Goal: Task Accomplishment & Management: Manage account settings

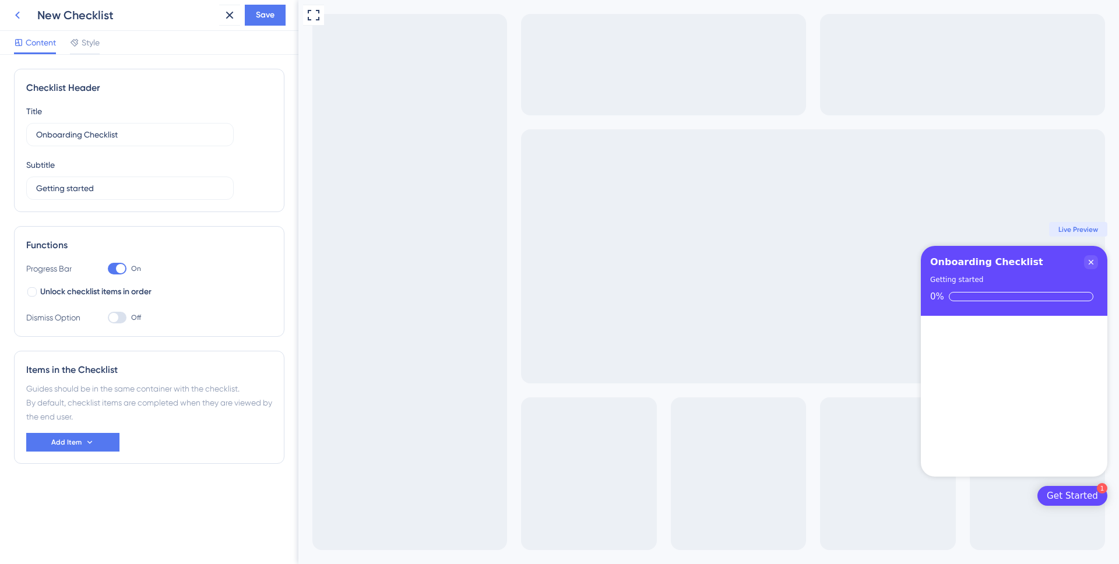
click at [19, 20] on icon at bounding box center [17, 15] width 14 height 14
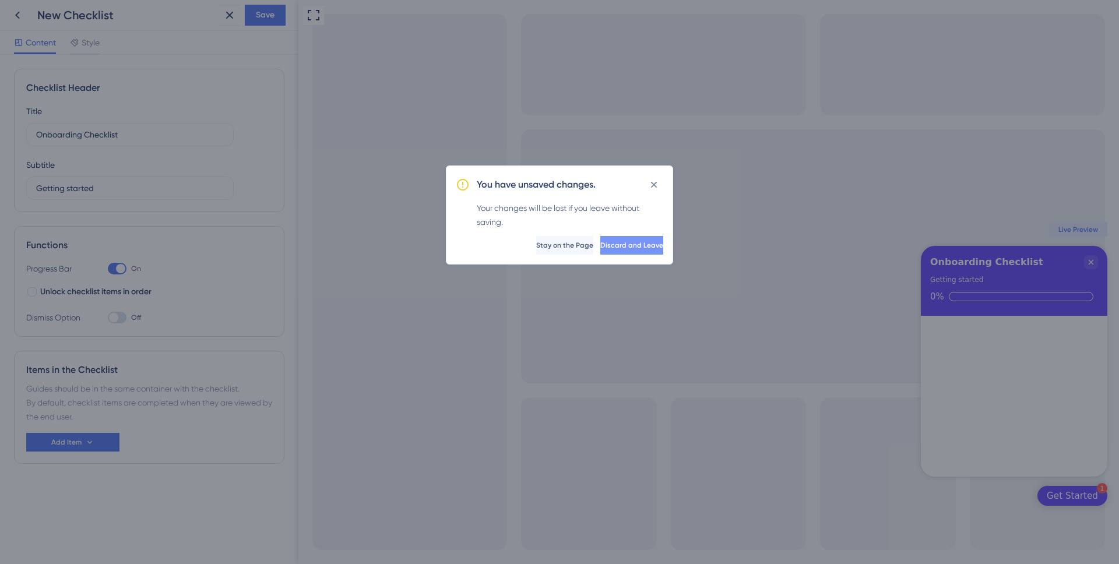
click at [620, 249] on span "Discard and Leave" at bounding box center [631, 245] width 63 height 9
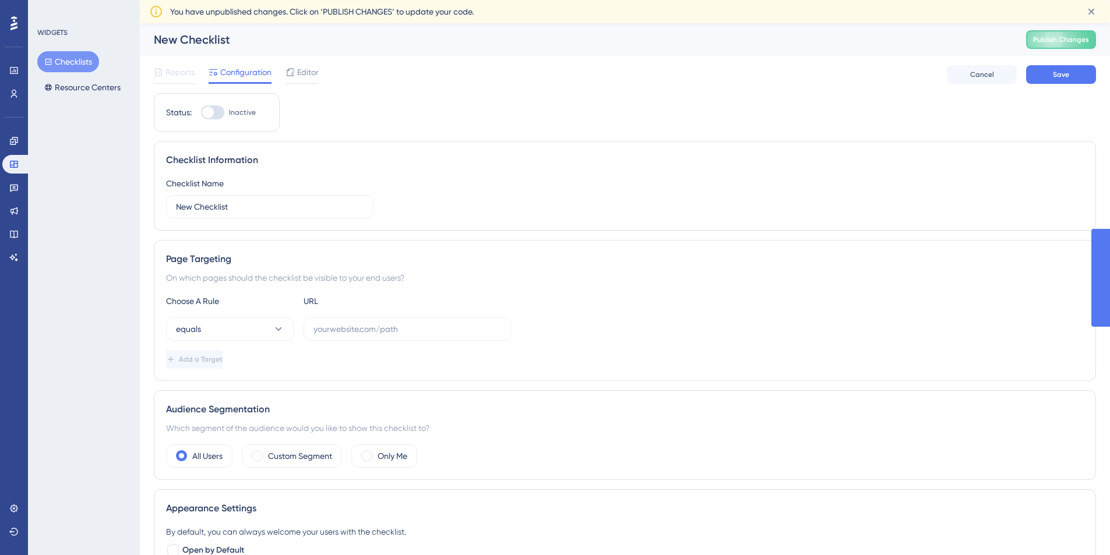
click at [179, 69] on span "Reports" at bounding box center [179, 72] width 29 height 14
click at [62, 70] on button "Checklists" at bounding box center [68, 61] width 62 height 21
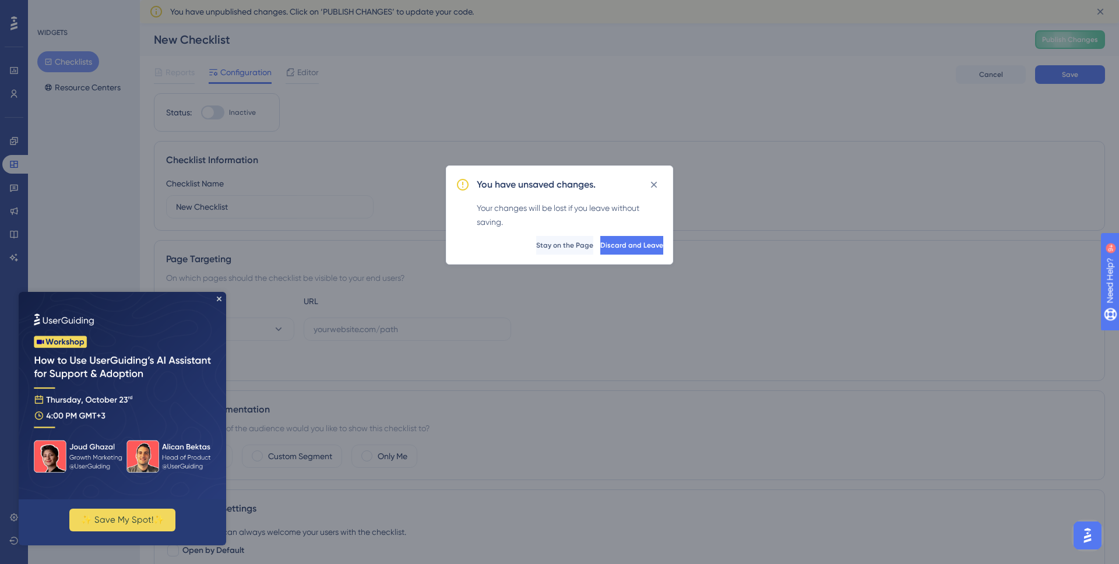
click at [216, 299] on img at bounding box center [122, 395] width 207 height 207
click at [632, 243] on span "Discard and Leave" at bounding box center [631, 245] width 63 height 9
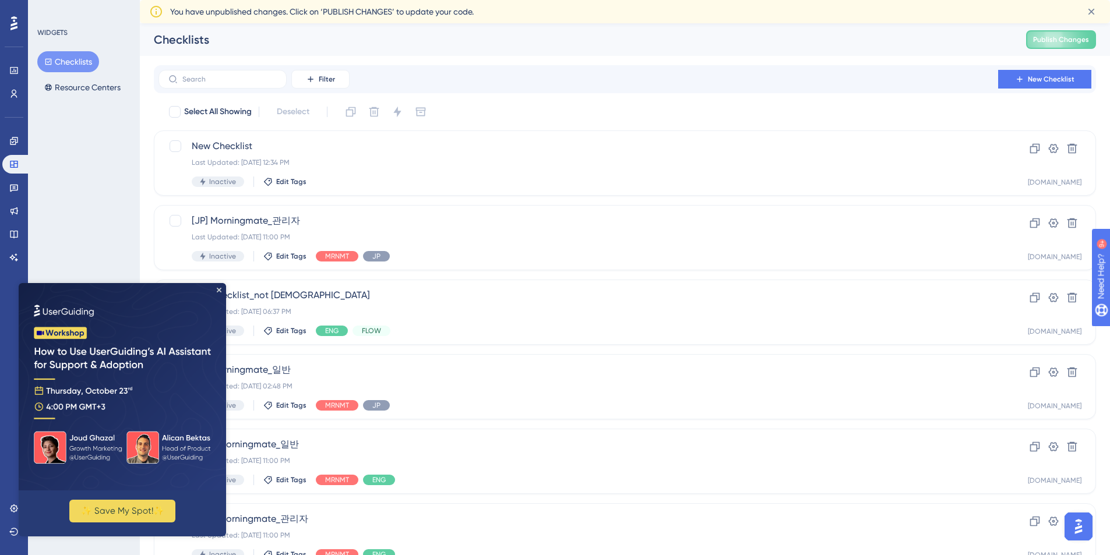
click at [223, 292] on img at bounding box center [122, 386] width 207 height 207
click at [218, 290] on icon "Close Preview" at bounding box center [219, 290] width 5 height 5
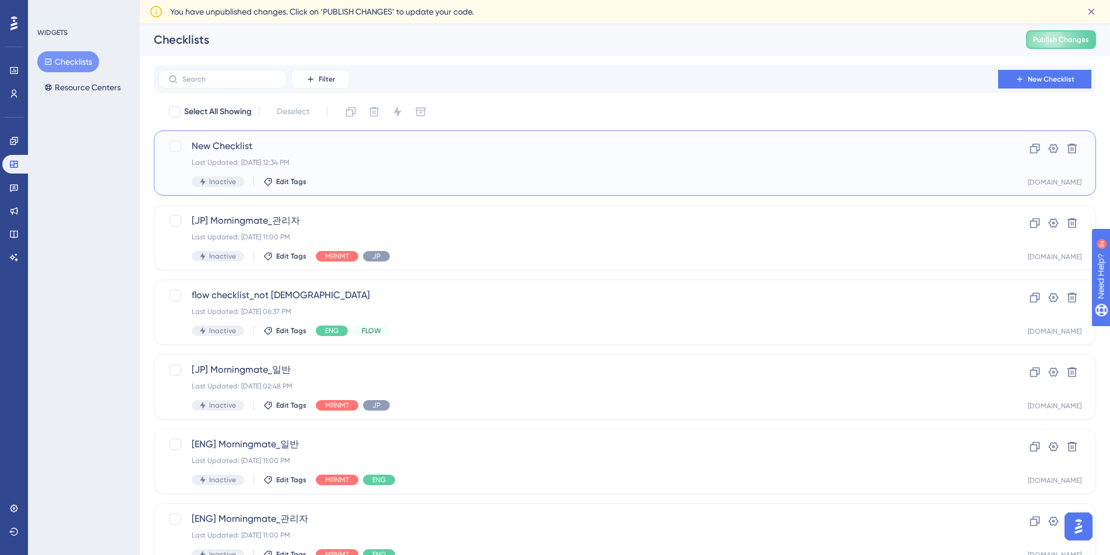
click at [380, 175] on div "New Checklist Last Updated: [DATE] 12:34 PM Inactive Edit Tags" at bounding box center [578, 163] width 773 height 48
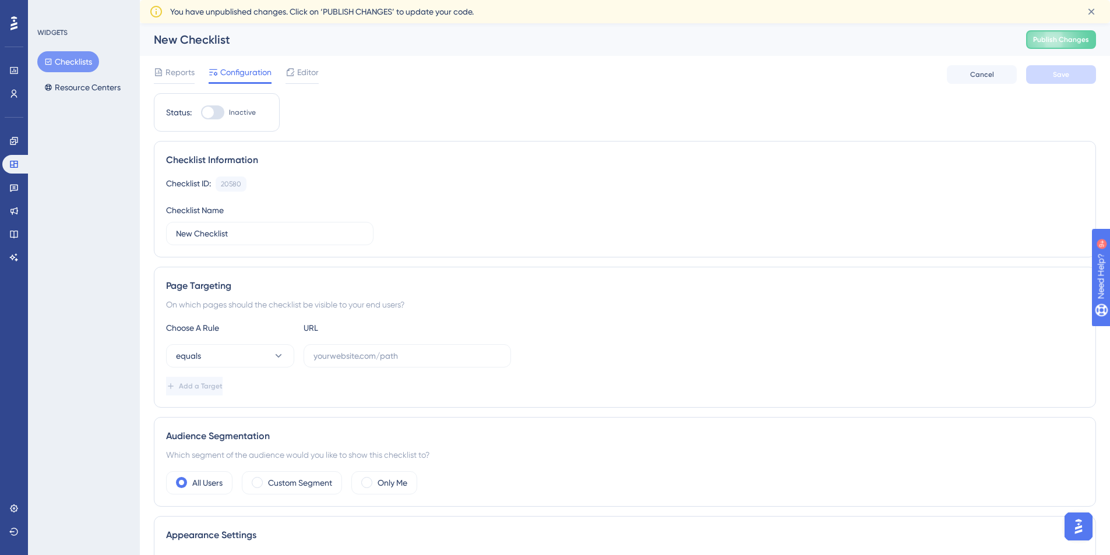
click at [215, 371] on div "Choose A Rule URL equals Add a Target" at bounding box center [625, 358] width 918 height 75
click at [249, 365] on button "equals" at bounding box center [230, 355] width 128 height 23
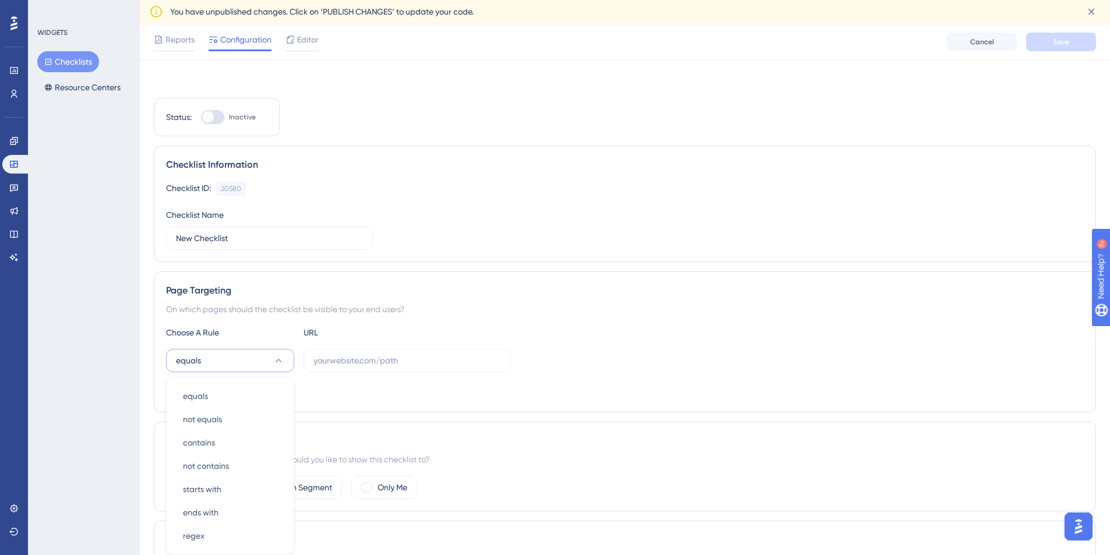
scroll to position [184, 0]
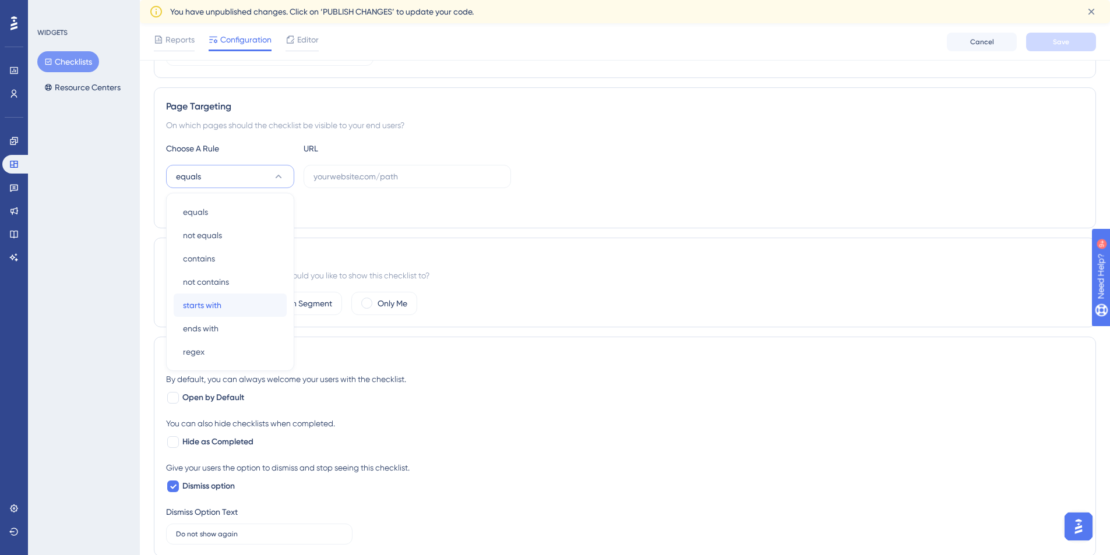
click at [228, 299] on div "starts with starts with" at bounding box center [230, 305] width 94 height 23
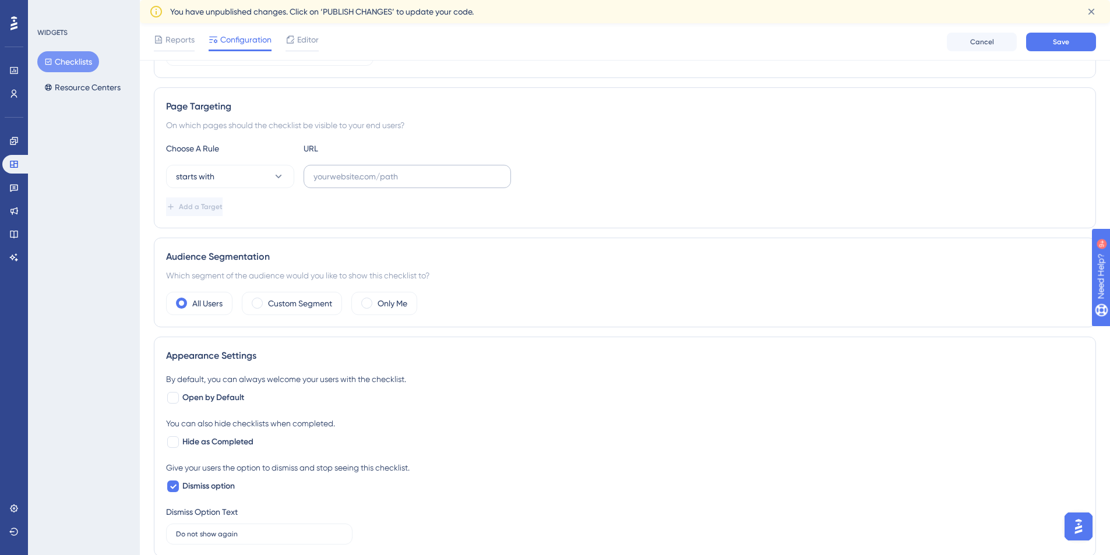
click at [355, 186] on label at bounding box center [407, 176] width 207 height 23
click at [355, 183] on input "text" at bounding box center [407, 176] width 188 height 13
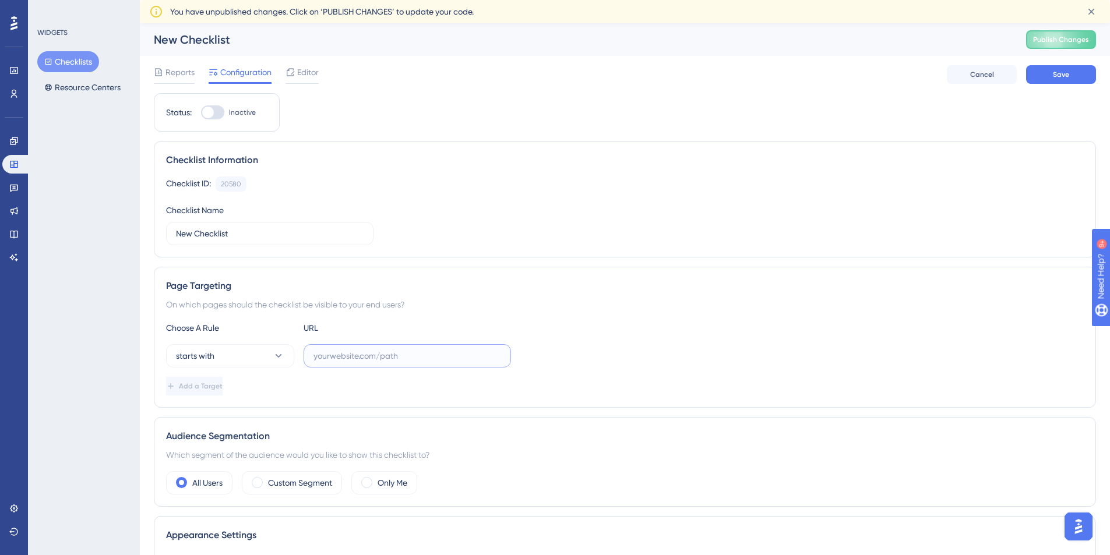
scroll to position [2, 0]
click at [401, 477] on label "Only Me" at bounding box center [393, 481] width 30 height 14
click at [454, 452] on div "Which segment of the audience would you like to show this checklist to?" at bounding box center [625, 453] width 918 height 14
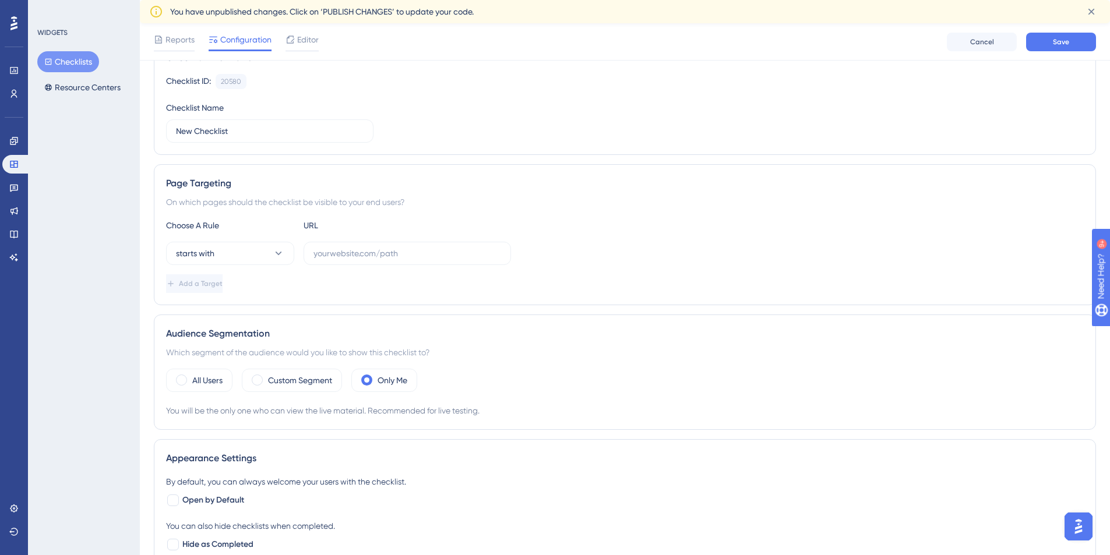
scroll to position [0, 0]
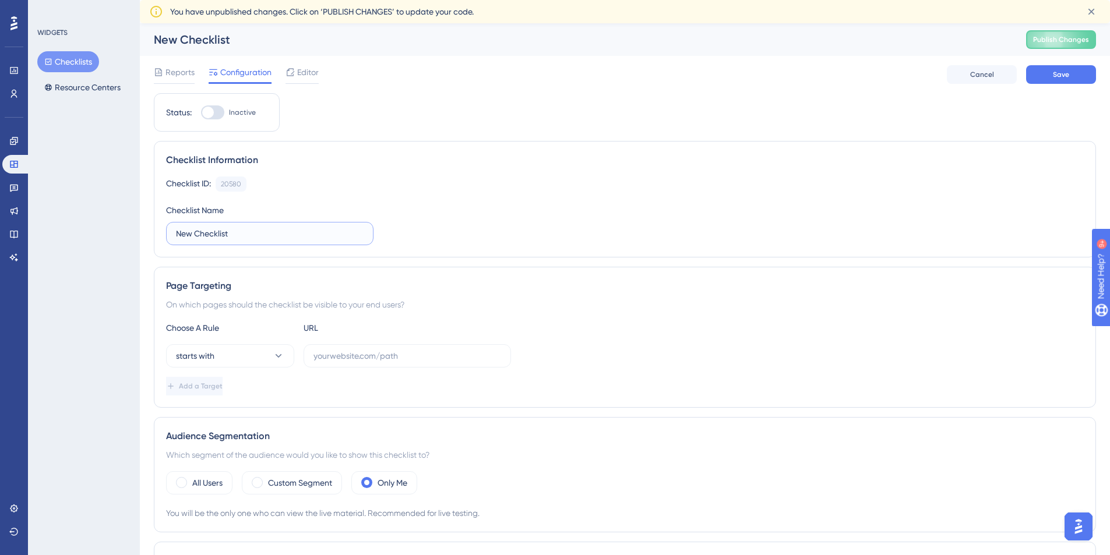
click at [231, 227] on input "New Checklist" at bounding box center [270, 233] width 188 height 13
click at [228, 239] on input "New Checklist" at bounding box center [270, 233] width 188 height 13
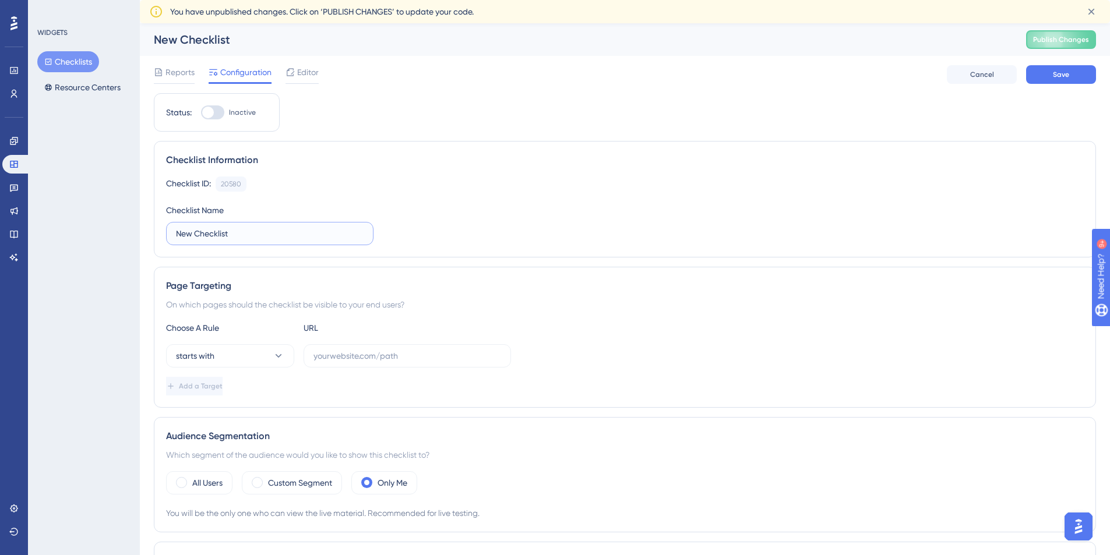
click at [228, 239] on input "New Checklist" at bounding box center [270, 233] width 188 height 13
type input "ㅗ"
type input "H"
type input "C"
click at [253, 236] on input "[MM] Onboarding" at bounding box center [270, 233] width 188 height 13
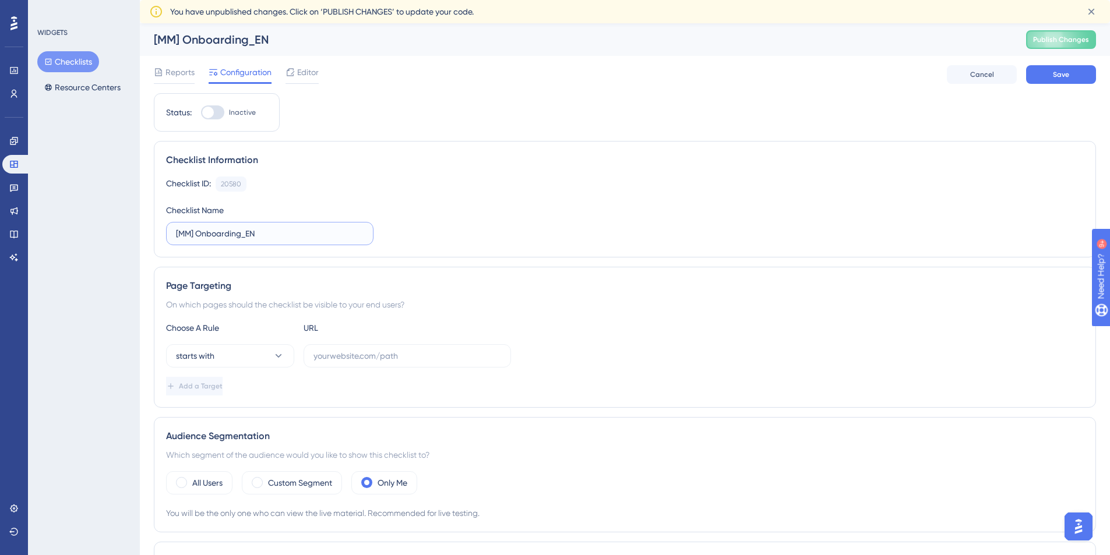
type input "[MM] Onboarding_EN"
click at [364, 177] on div "Checklist ID: 20580 Copy" at bounding box center [625, 184] width 918 height 15
click at [1068, 85] on div "Reports Configuration Editor Cancel Save" at bounding box center [625, 74] width 942 height 37
click at [1063, 75] on span "Save" at bounding box center [1061, 74] width 16 height 9
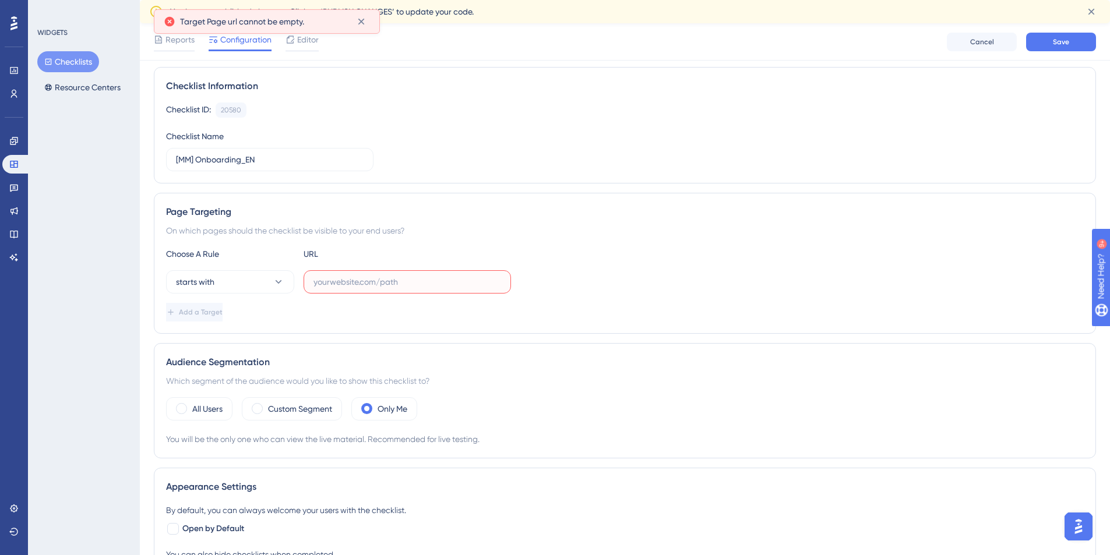
click at [352, 280] on input "text" at bounding box center [407, 282] width 188 height 13
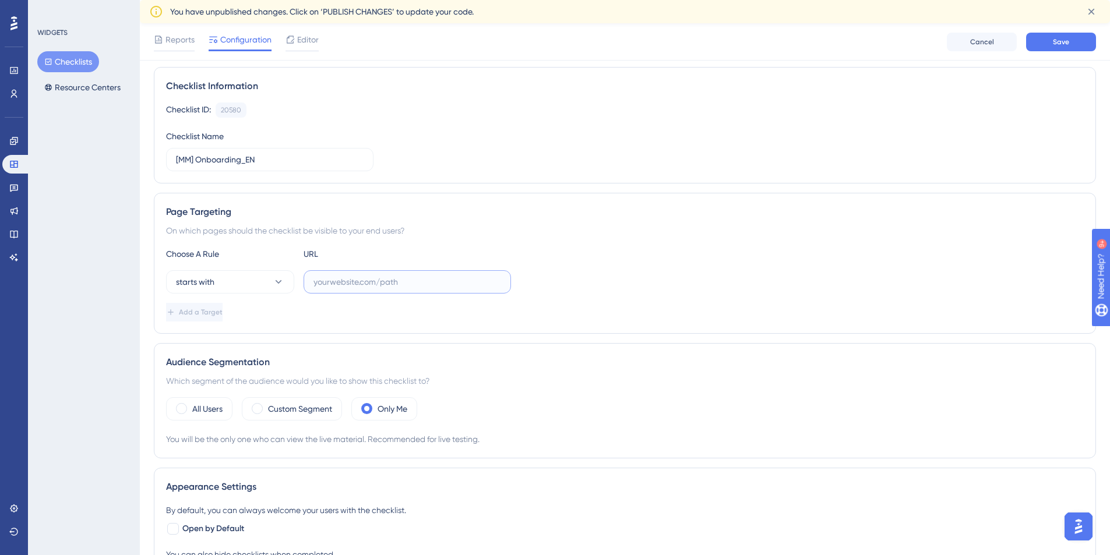
paste input "[URL][DOMAIN_NAME][DOMAIN_NAME]"
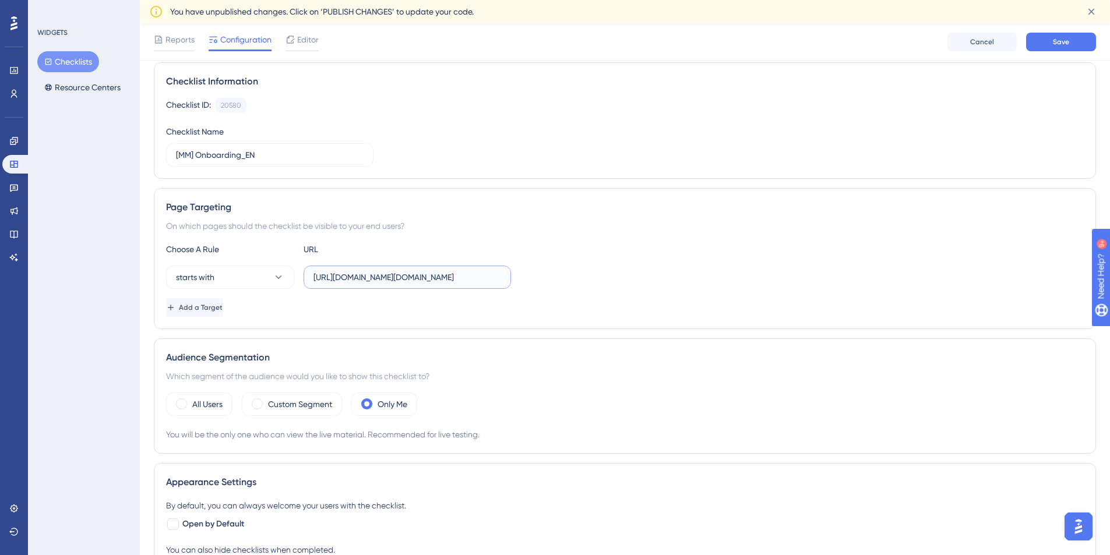
type input "[URL][DOMAIN_NAME][DOMAIN_NAME]"
drag, startPoint x: 415, startPoint y: 319, endPoint x: 291, endPoint y: 321, distance: 124.1
click at [414, 320] on div "Page Targeting On which pages should the checklist be visible to your end users…" at bounding box center [625, 258] width 942 height 141
click at [217, 304] on span "Add a Target" at bounding box center [202, 307] width 44 height 9
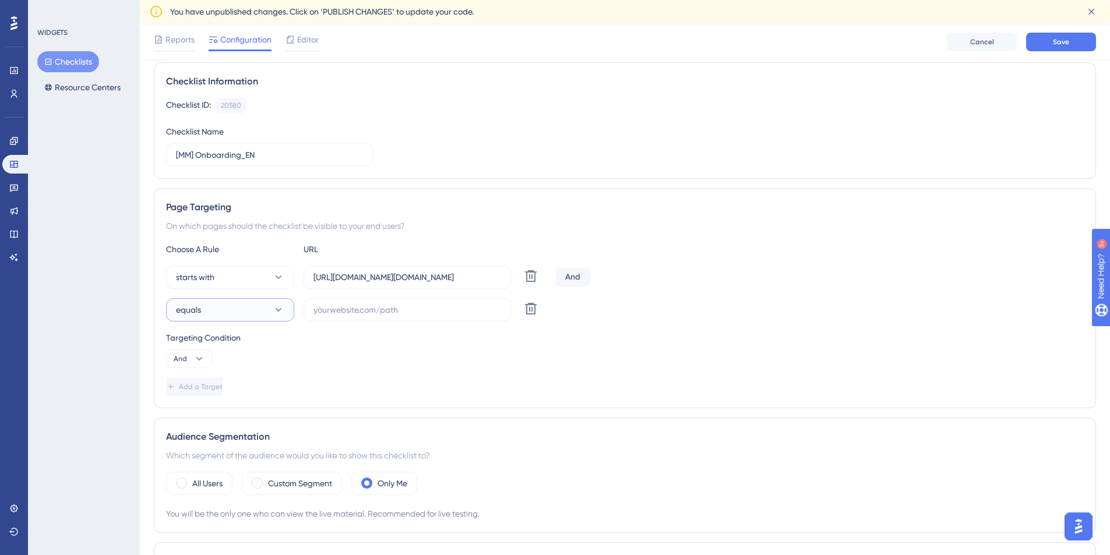
click at [264, 309] on button "equals" at bounding box center [230, 309] width 128 height 23
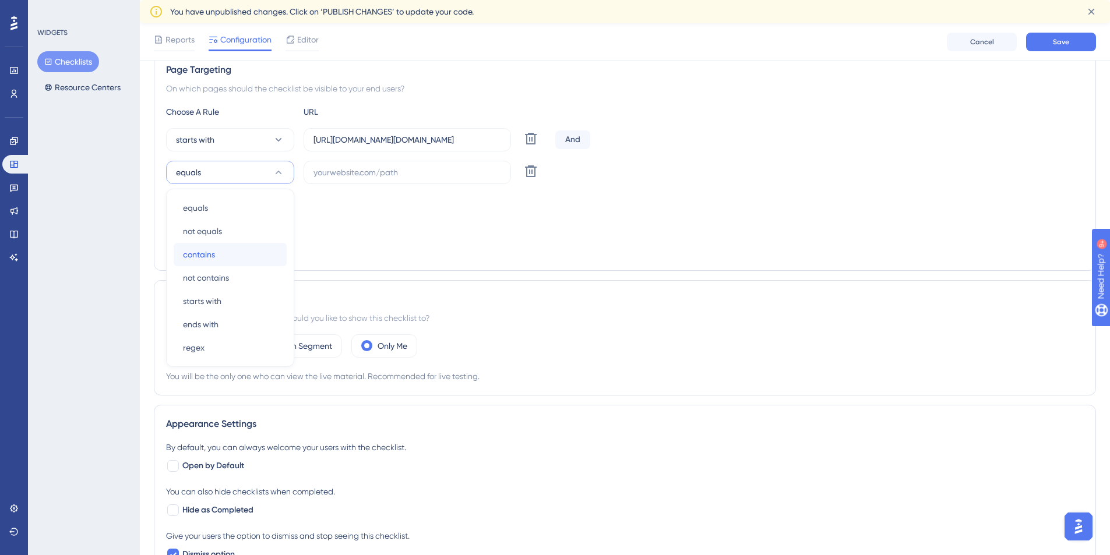
click at [246, 253] on div "contains contains" at bounding box center [230, 254] width 94 height 23
click at [358, 230] on div "Targeting Condition And" at bounding box center [625, 211] width 918 height 37
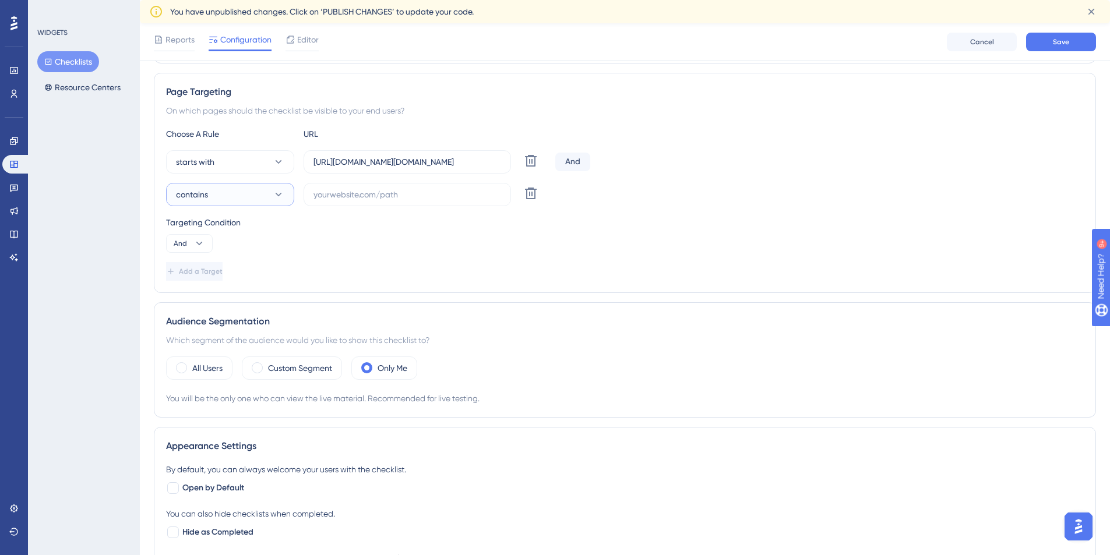
click at [254, 195] on button "contains" at bounding box center [230, 194] width 128 height 23
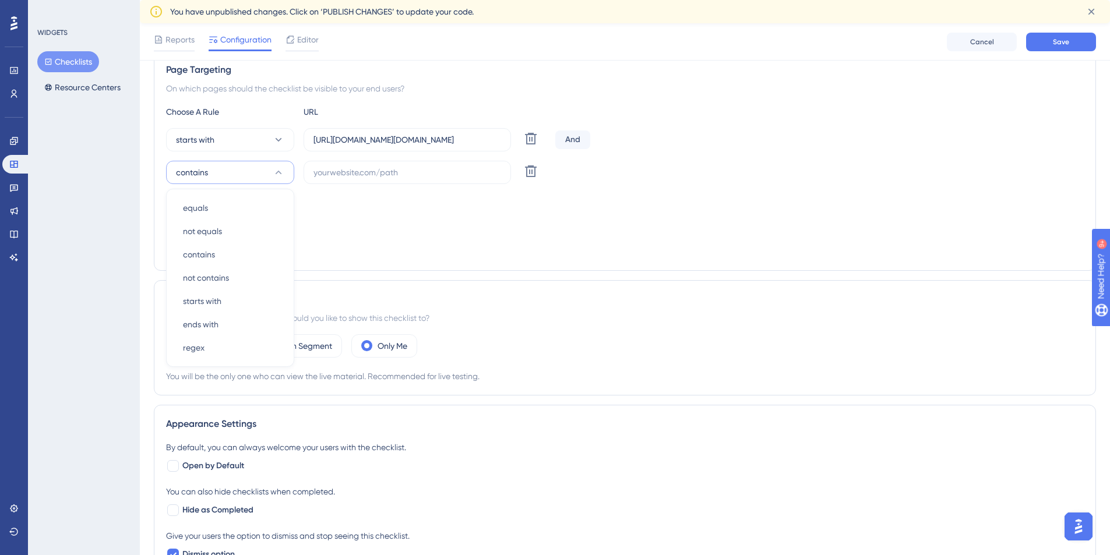
click at [583, 139] on div "And" at bounding box center [572, 140] width 35 height 19
click at [195, 223] on icon at bounding box center [199, 222] width 12 height 12
click at [448, 195] on div "Targeting Condition" at bounding box center [625, 200] width 918 height 14
click at [537, 176] on icon at bounding box center [531, 171] width 14 height 14
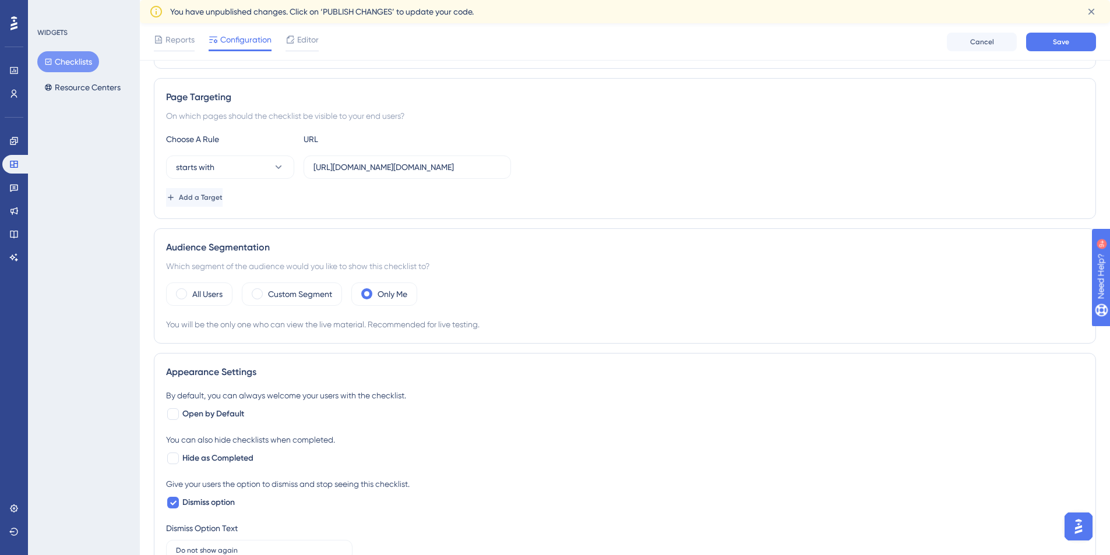
scroll to position [193, 0]
click at [225, 200] on button "Add a Target" at bounding box center [195, 198] width 59 height 19
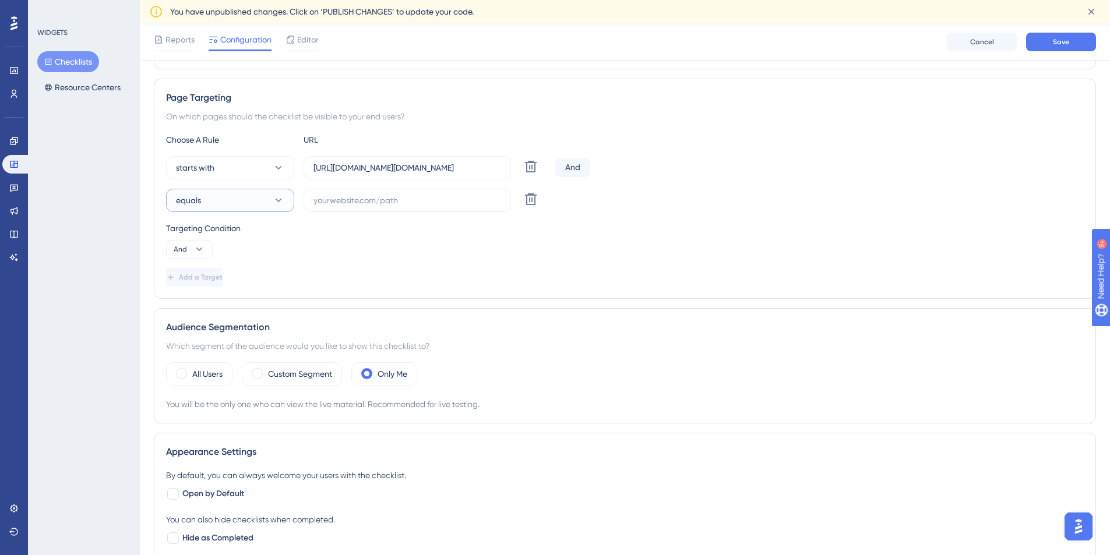
click at [249, 200] on button "equals" at bounding box center [230, 200] width 128 height 23
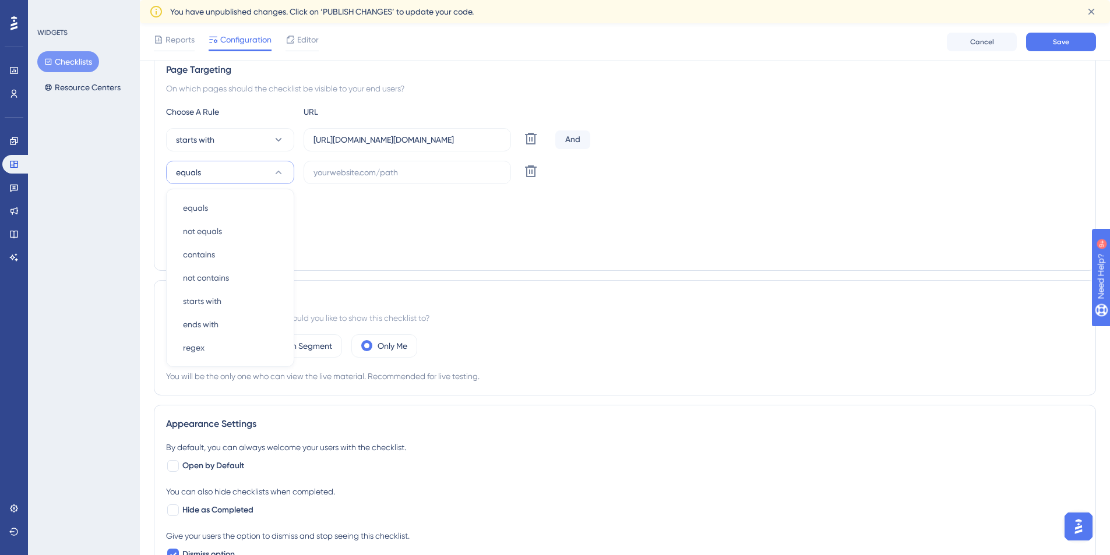
click at [473, 239] on div "Choose A Rule URL starts with [URL][DOMAIN_NAME][DOMAIN_NAME] Delete And equals…" at bounding box center [625, 182] width 918 height 154
click at [207, 174] on button "equals" at bounding box center [230, 172] width 128 height 23
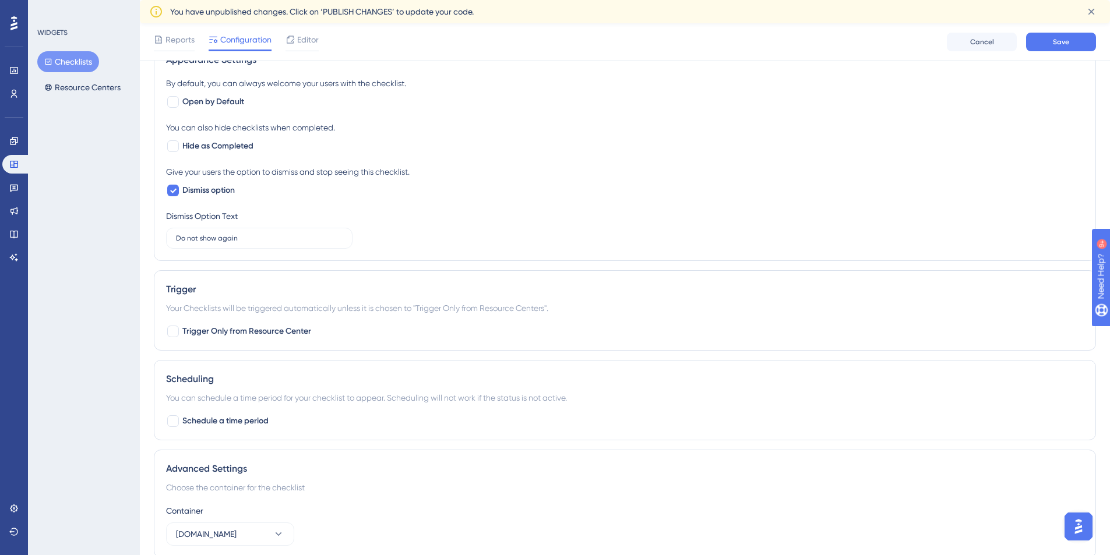
scroll to position [531, 0]
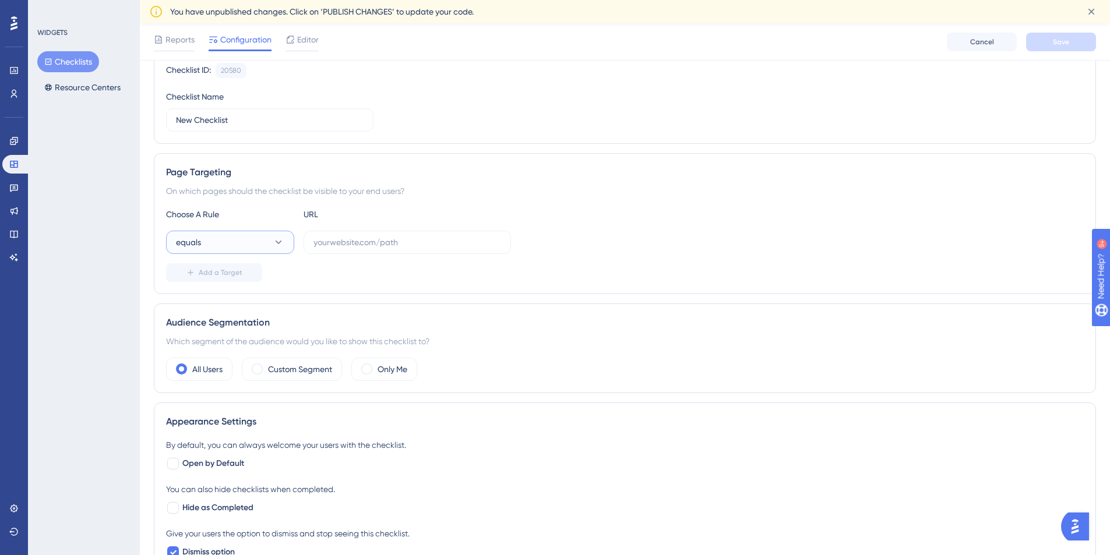
drag, startPoint x: 262, startPoint y: 237, endPoint x: 269, endPoint y: 243, distance: 9.1
click at [262, 237] on button "equals" at bounding box center [230, 242] width 128 height 23
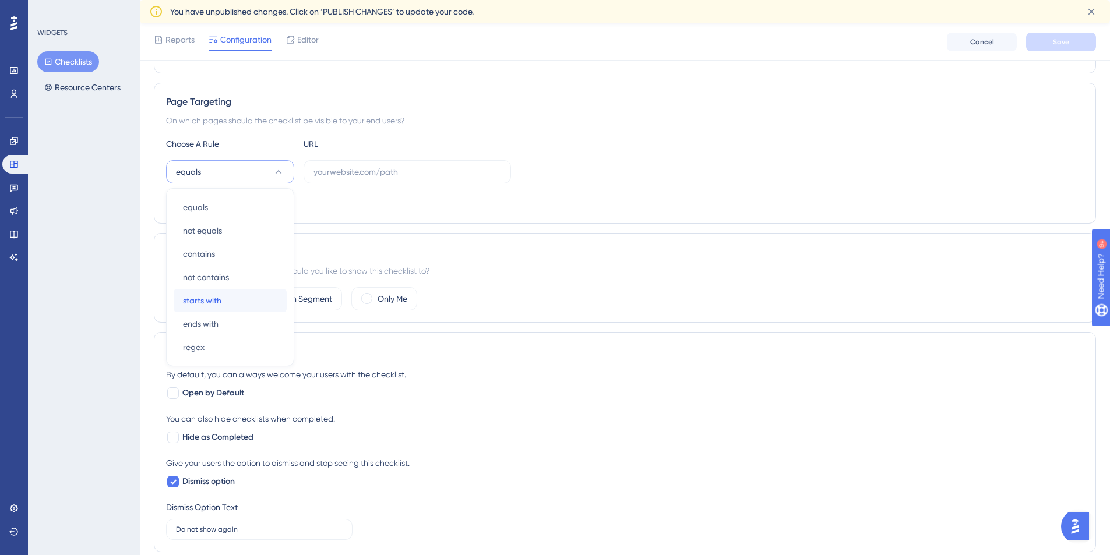
click at [214, 304] on span "starts with" at bounding box center [202, 301] width 38 height 14
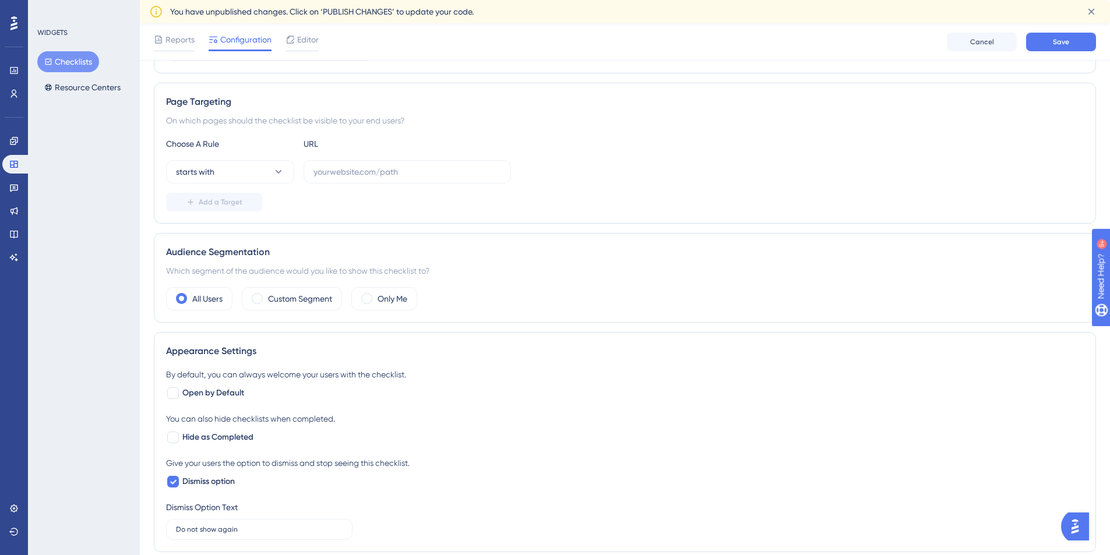
click at [486, 223] on div "Page Targeting On which pages should the checklist be visible to your end users…" at bounding box center [625, 153] width 942 height 141
click at [387, 174] on input "text" at bounding box center [407, 171] width 188 height 13
paste input "[URL][DOMAIN_NAME][DOMAIN_NAME]"
type input "[URL][DOMAIN_NAME][DOMAIN_NAME]"
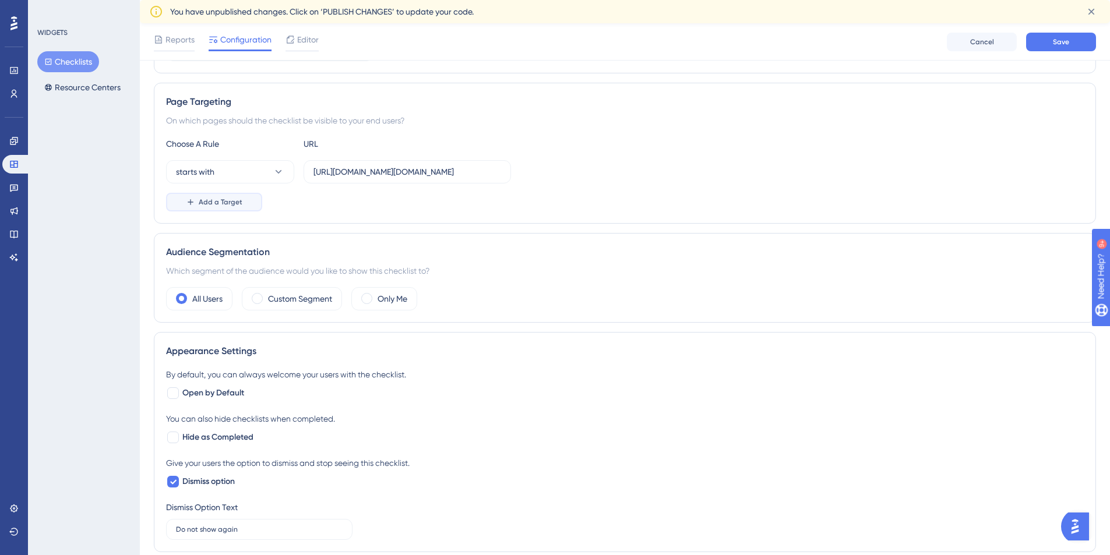
click at [235, 200] on span "Add a Target" at bounding box center [221, 202] width 44 height 9
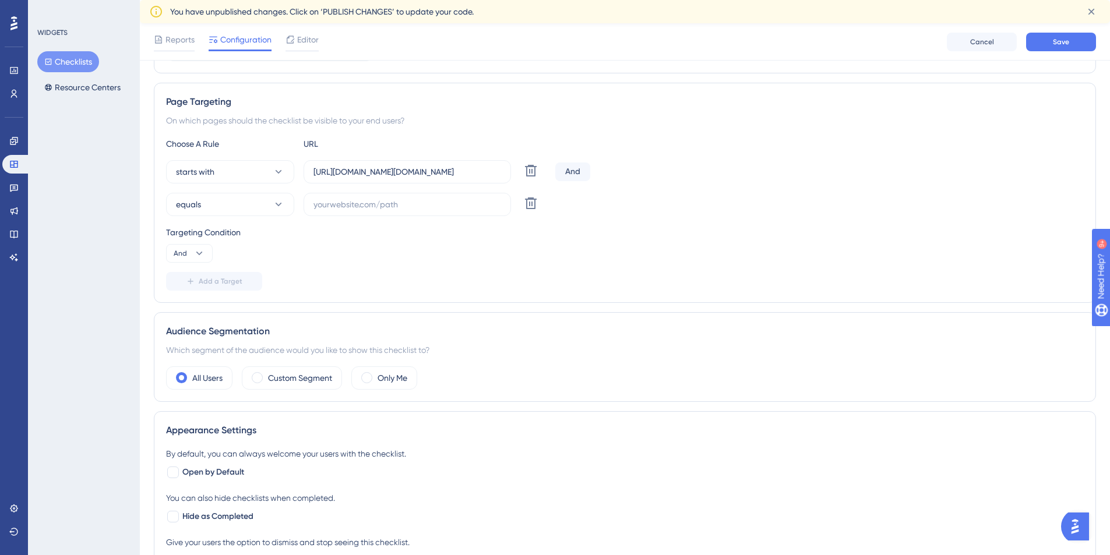
click at [567, 165] on div "And" at bounding box center [572, 172] width 35 height 19
click at [570, 171] on div "And" at bounding box center [572, 172] width 35 height 19
click at [206, 245] on button "And" at bounding box center [189, 253] width 47 height 19
click at [186, 299] on div "Or Or" at bounding box center [189, 309] width 22 height 23
drag, startPoint x: 362, startPoint y: 231, endPoint x: 424, endPoint y: 215, distance: 63.9
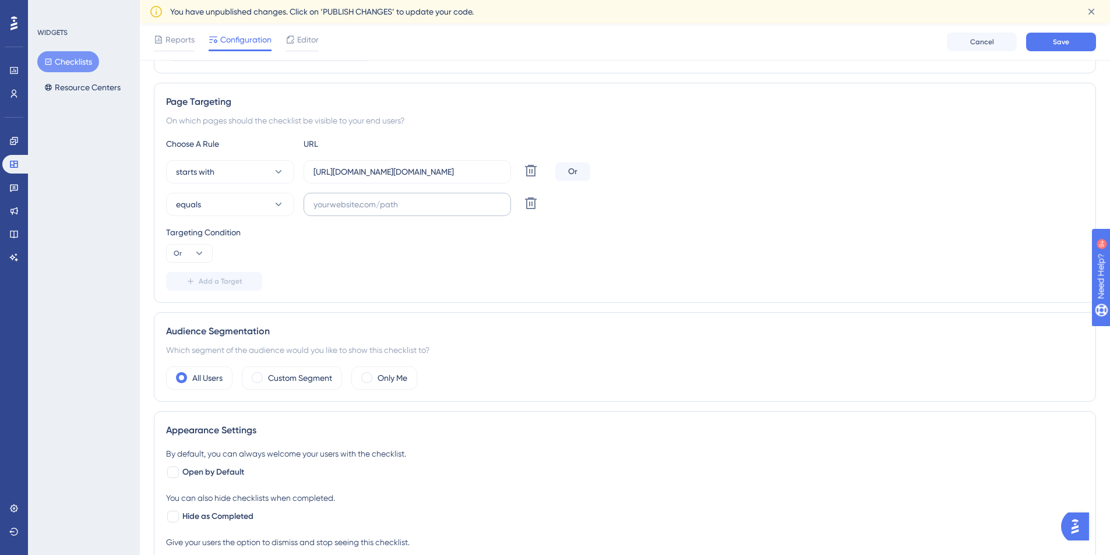
click at [364, 231] on div "Targeting Condition" at bounding box center [625, 232] width 918 height 14
click at [534, 199] on icon at bounding box center [531, 204] width 12 height 12
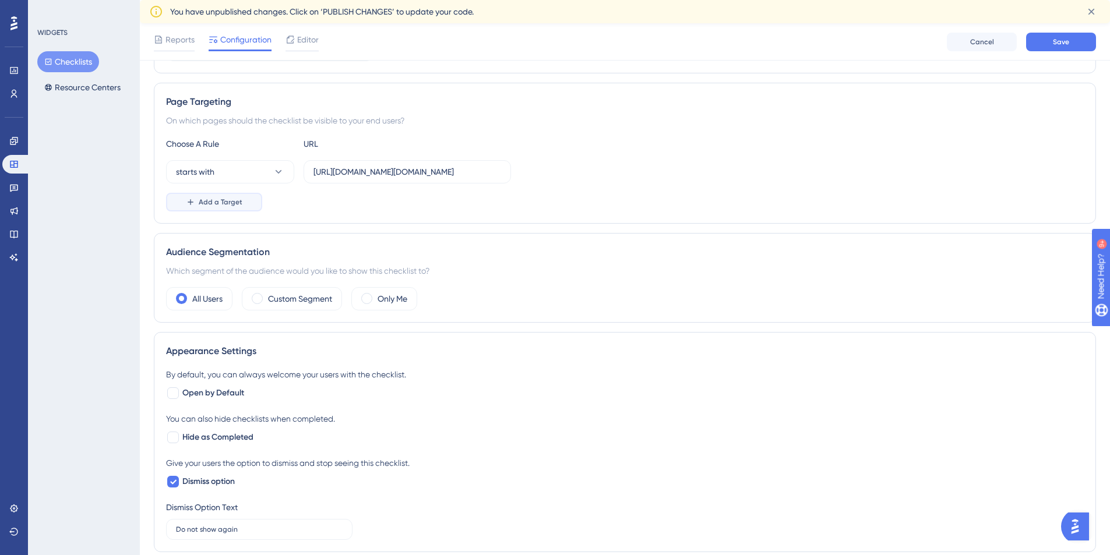
click at [234, 200] on span "Add a Target" at bounding box center [221, 202] width 44 height 9
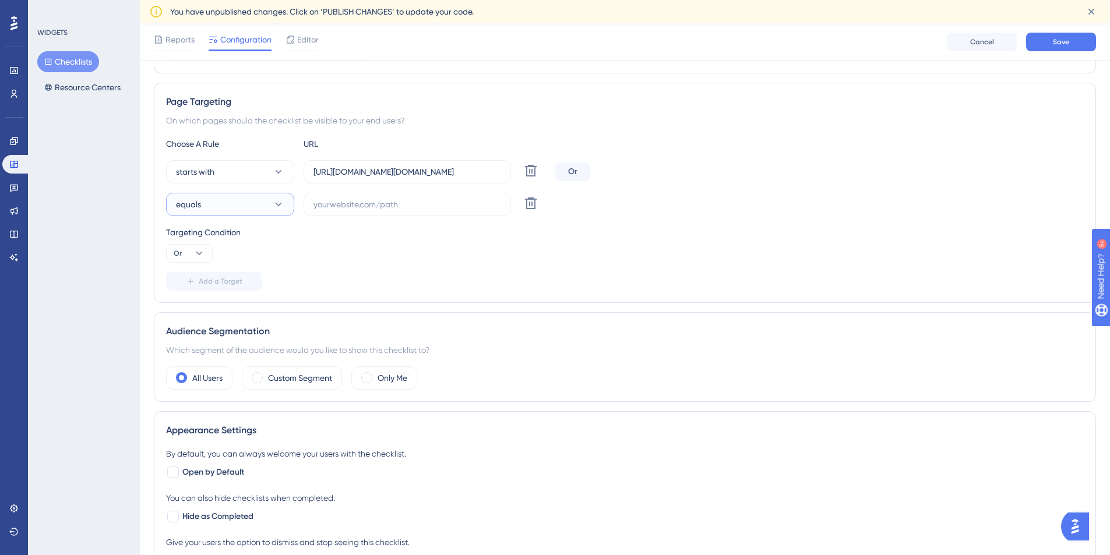
click at [272, 204] on button "equals" at bounding box center [230, 204] width 128 height 23
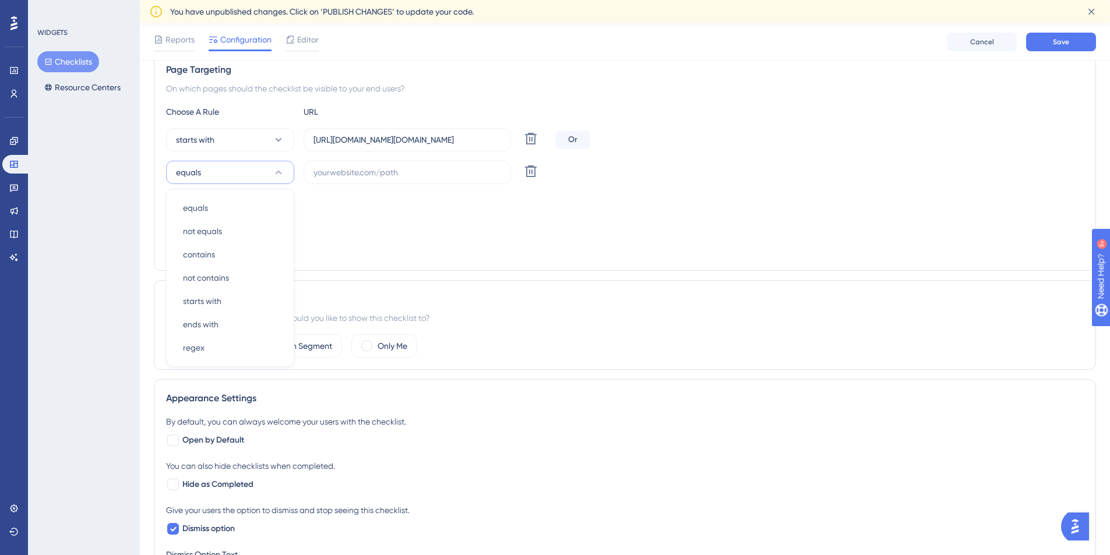
drag, startPoint x: 447, startPoint y: 227, endPoint x: 453, endPoint y: 221, distance: 7.4
click at [448, 227] on div "Targeting Condition Or" at bounding box center [625, 211] width 918 height 37
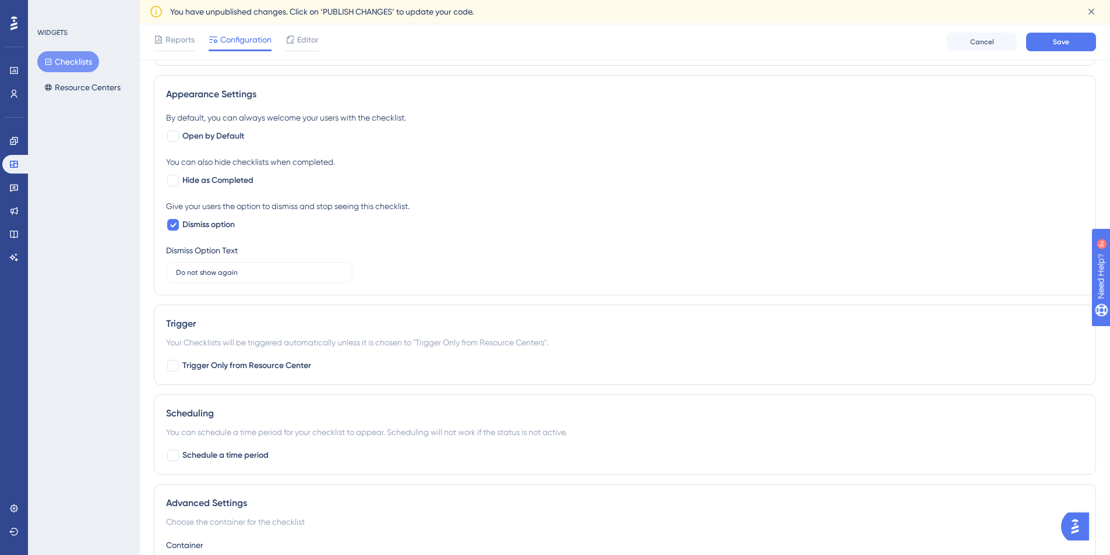
scroll to position [554, 0]
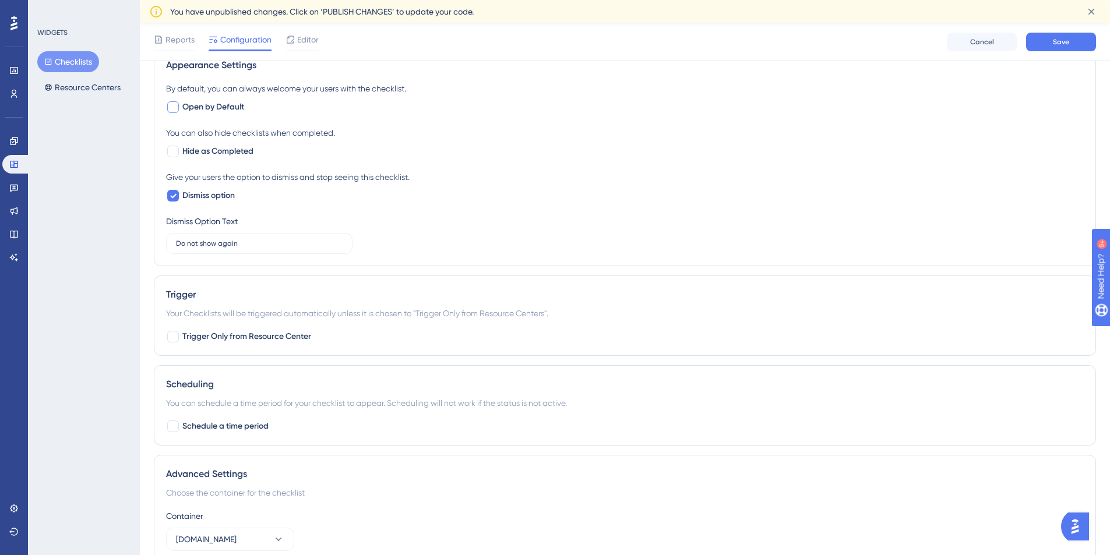
click at [177, 113] on div at bounding box center [173, 107] width 14 height 14
checkbox input "true"
click at [167, 145] on div at bounding box center [173, 151] width 14 height 14
checkbox input "true"
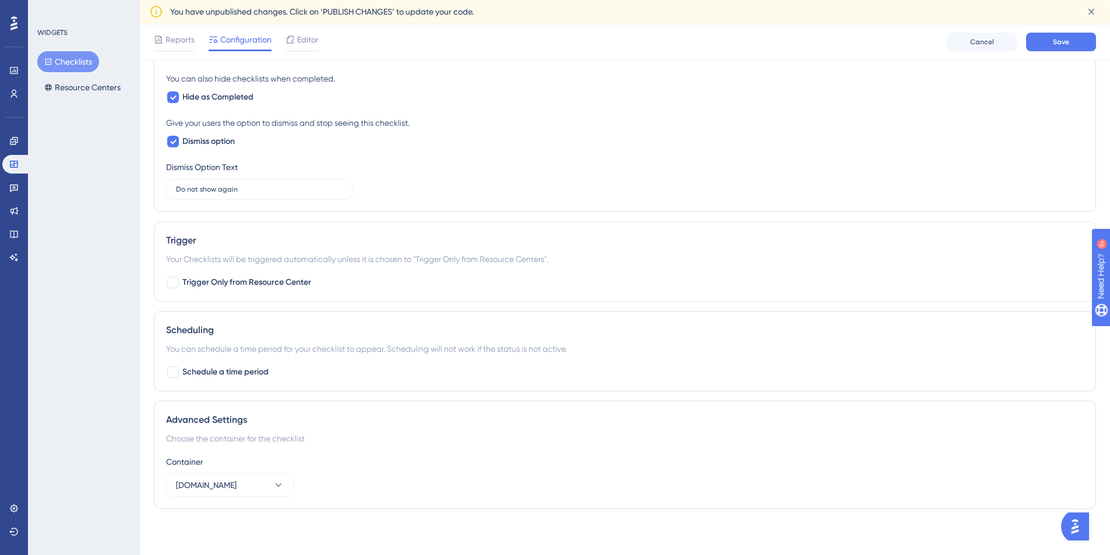
scroll to position [609, 0]
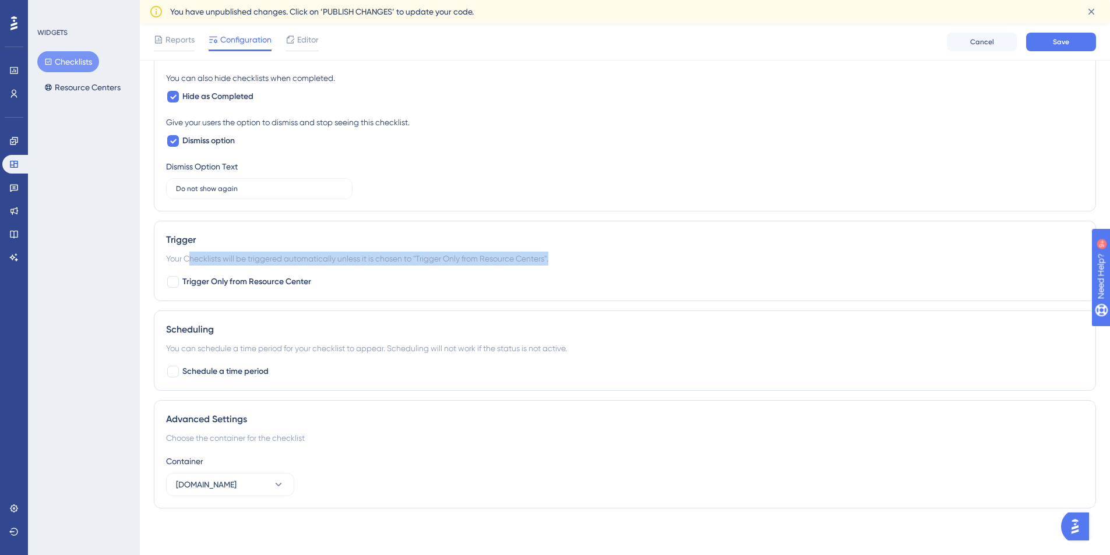
drag, startPoint x: 190, startPoint y: 258, endPoint x: 380, endPoint y: 266, distance: 190.1
click at [325, 267] on div "Trigger Your Checklists will be triggered automatically unless it is chosen to …" at bounding box center [625, 261] width 942 height 80
click at [404, 267] on div "Trigger Your Checklists will be triggered automatically unless it is chosen to …" at bounding box center [625, 261] width 942 height 80
click at [239, 486] on button "[DOMAIN_NAME]" at bounding box center [230, 484] width 128 height 23
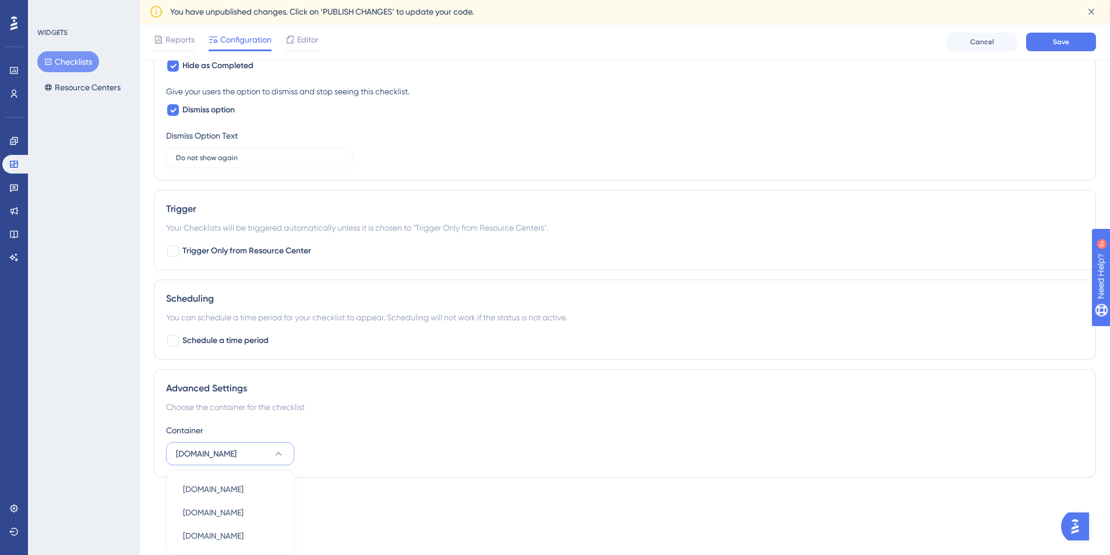
click at [329, 466] on div "Advanced Settings Choose the container for the checklist Container flow.team fl…" at bounding box center [625, 423] width 942 height 108
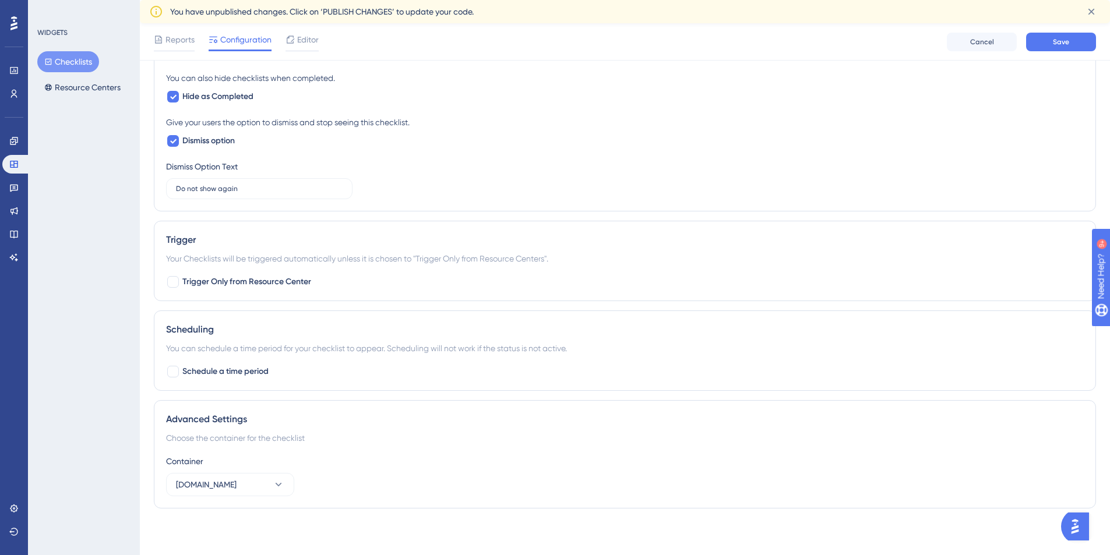
scroll to position [609, 0]
click at [269, 468] on div "Container flow.team" at bounding box center [625, 475] width 918 height 42
click at [267, 481] on button "[DOMAIN_NAME]" at bounding box center [230, 484] width 128 height 23
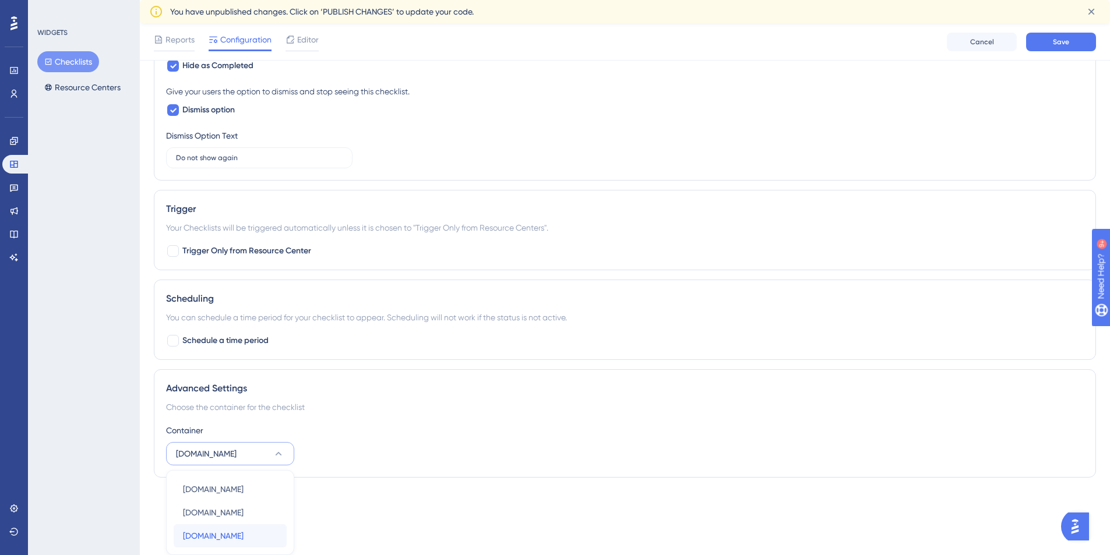
click at [258, 526] on div "Morningmate.com Morningmate.com" at bounding box center [230, 535] width 94 height 23
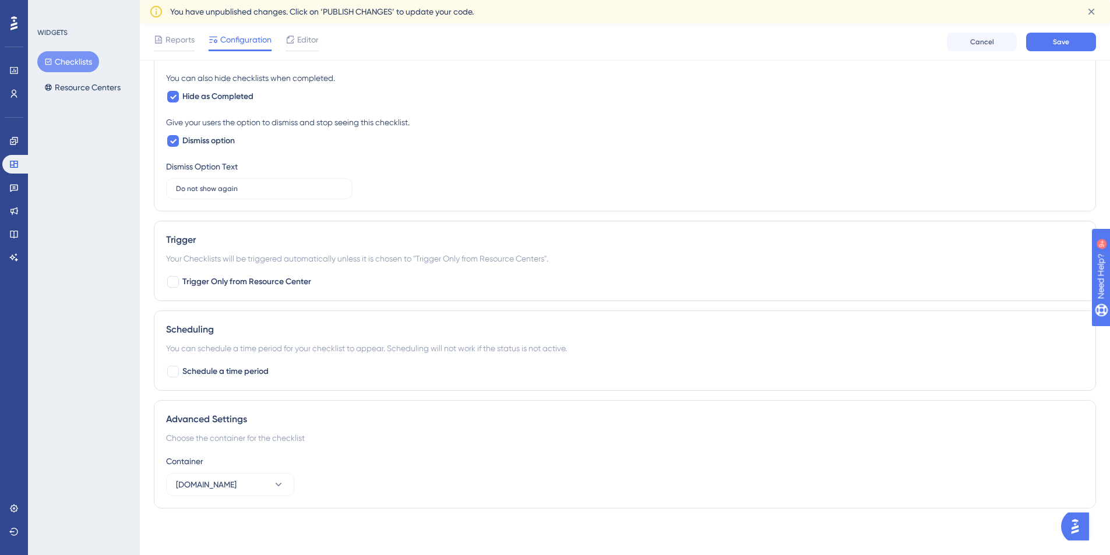
click at [327, 478] on div "Container Morningmate.com" at bounding box center [625, 475] width 918 height 42
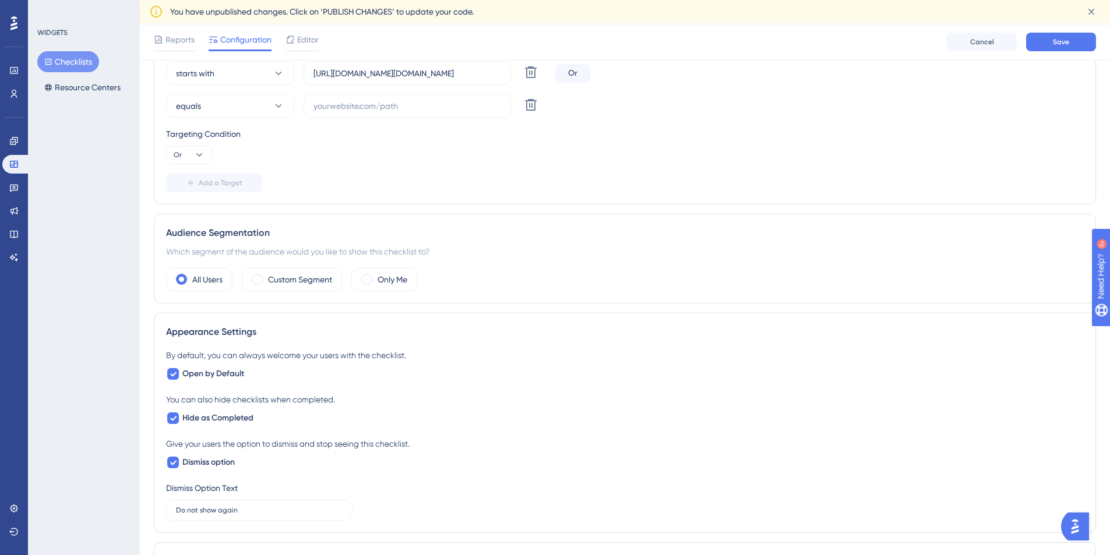
scroll to position [143, 0]
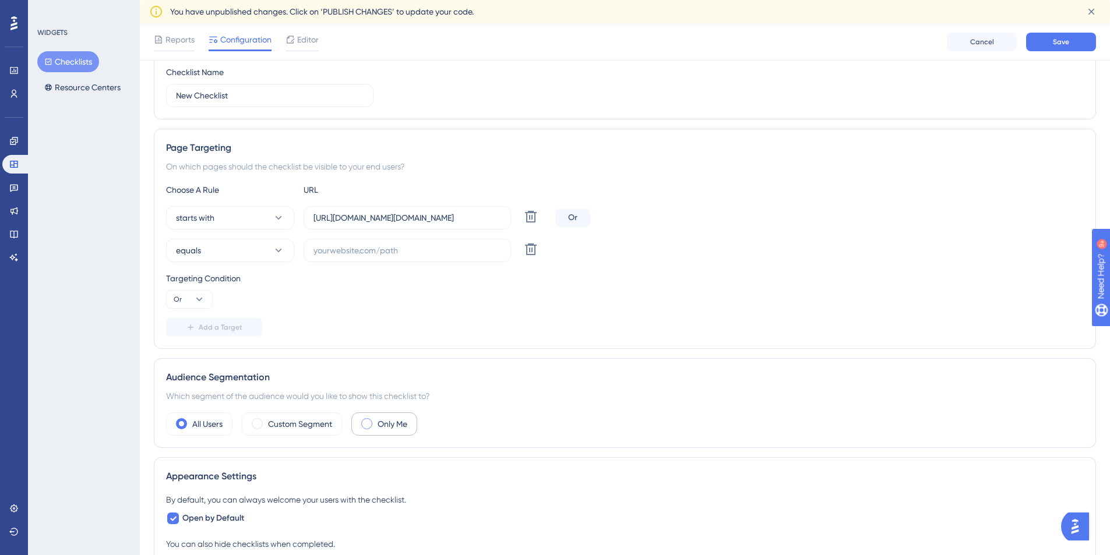
click at [365, 427] on span at bounding box center [366, 423] width 11 height 11
click at [376, 420] on input "radio" at bounding box center [376, 420] width 0 height 0
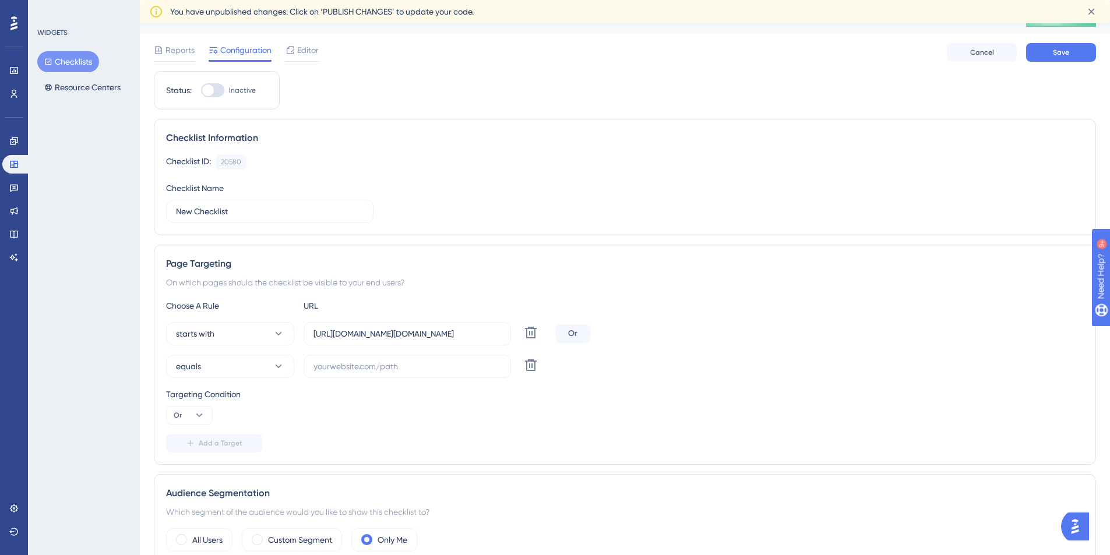
scroll to position [0, 0]
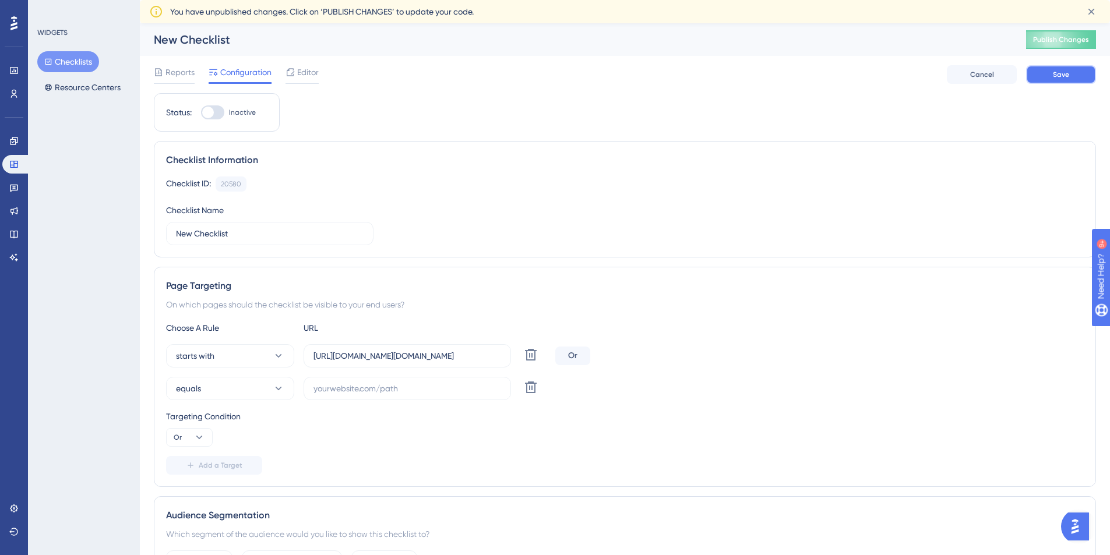
click at [1049, 75] on button "Save" at bounding box center [1061, 74] width 70 height 19
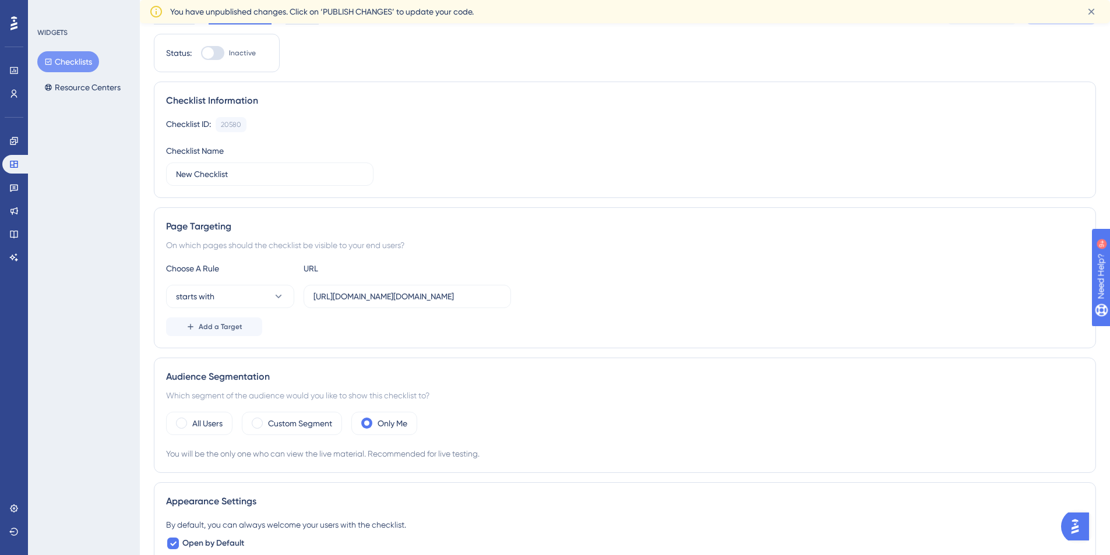
scroll to position [119, 0]
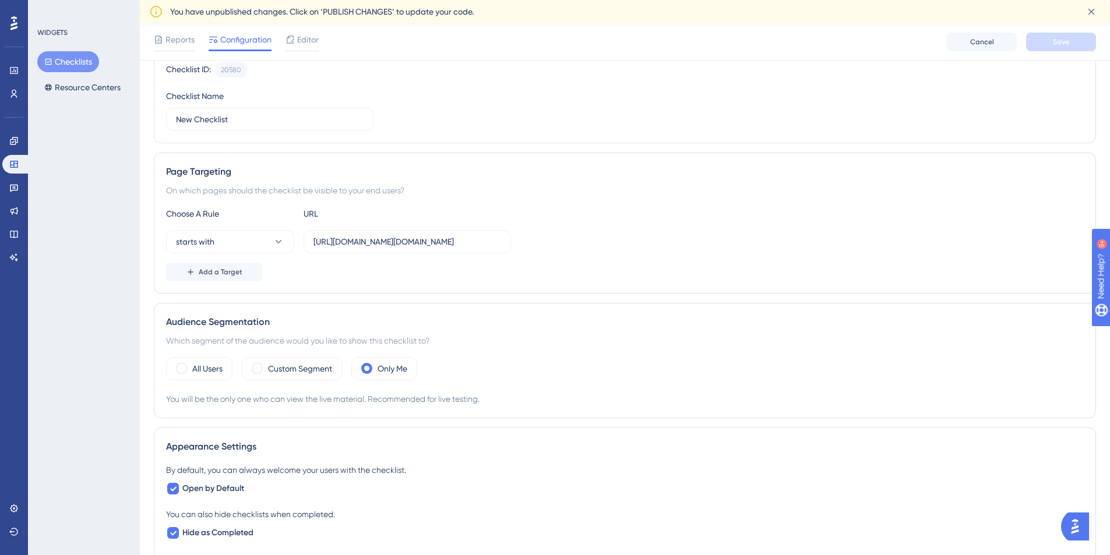
click at [394, 340] on div "Which segment of the audience would you like to show this checklist to?" at bounding box center [625, 341] width 918 height 14
click at [421, 404] on div "You will be the only one who can view the live material. Recommended for live t…" at bounding box center [625, 399] width 918 height 14
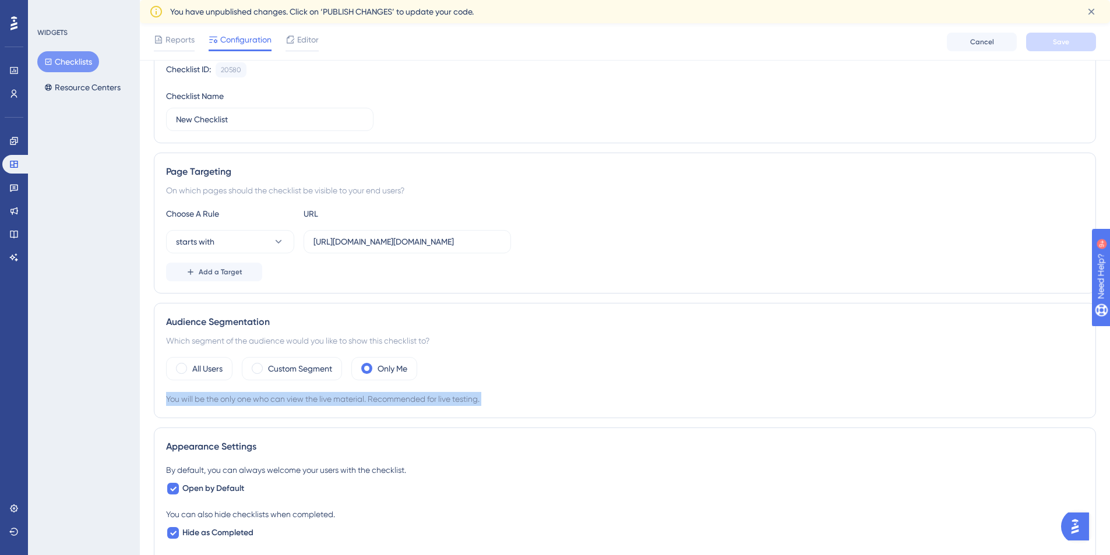
click at [421, 404] on div "You will be the only one who can view the live material. Recommended for live t…" at bounding box center [625, 399] width 918 height 14
click at [687, 399] on div "You will be the only one who can view the live material. Recommended for live t…" at bounding box center [625, 399] width 918 height 14
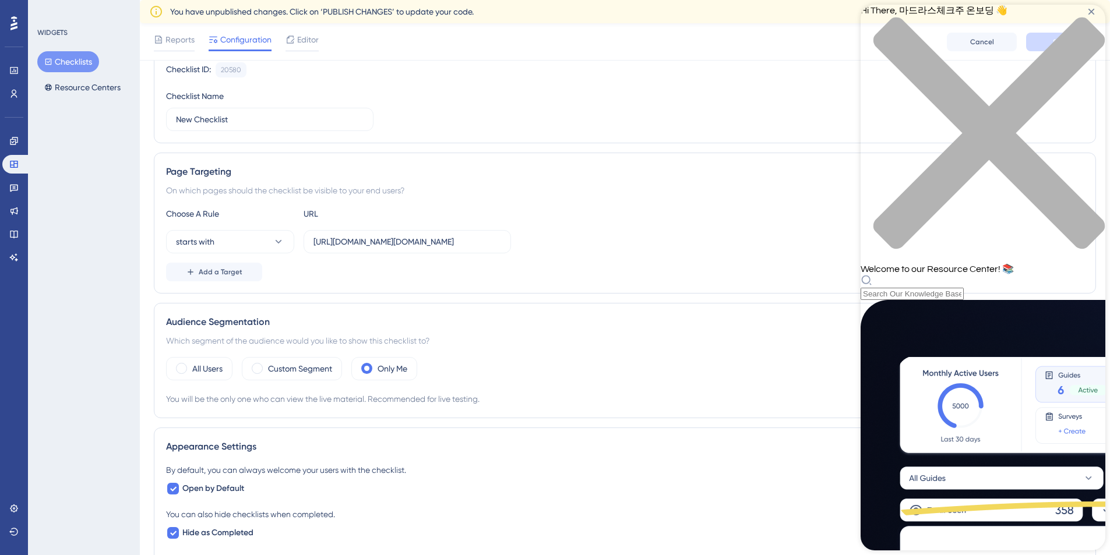
scroll to position [368, 0]
click at [772, 239] on div "starts with https://morningmate.com/main.act?project" at bounding box center [625, 241] width 918 height 23
click at [773, 454] on div "Appearance Settings By default, you can always welcome your users with the chec…" at bounding box center [625, 538] width 942 height 220
click at [1080, 23] on div "close resource center" at bounding box center [983, 140] width 245 height 246
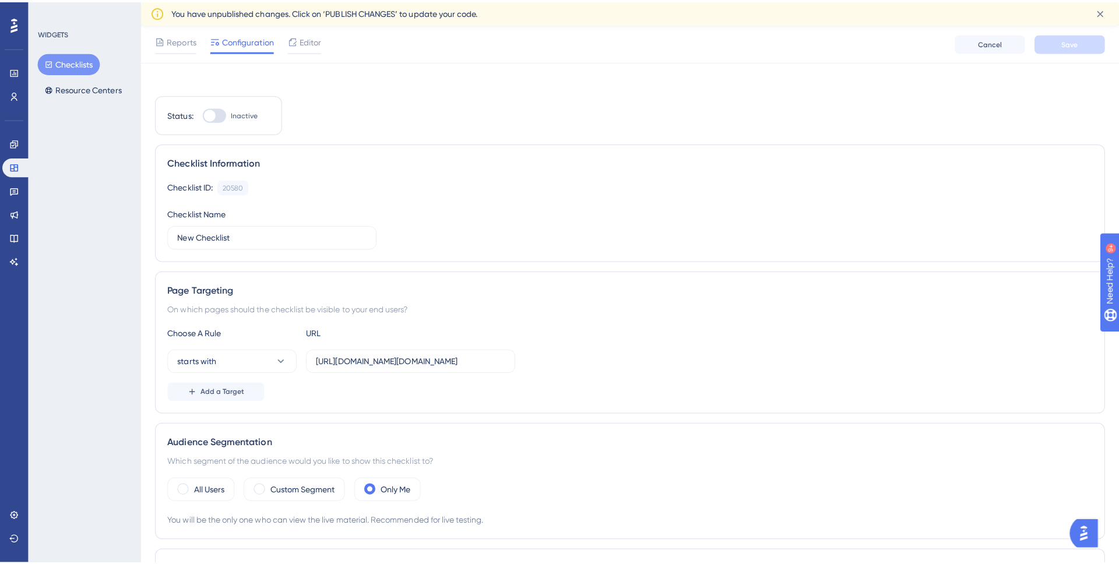
scroll to position [0, 0]
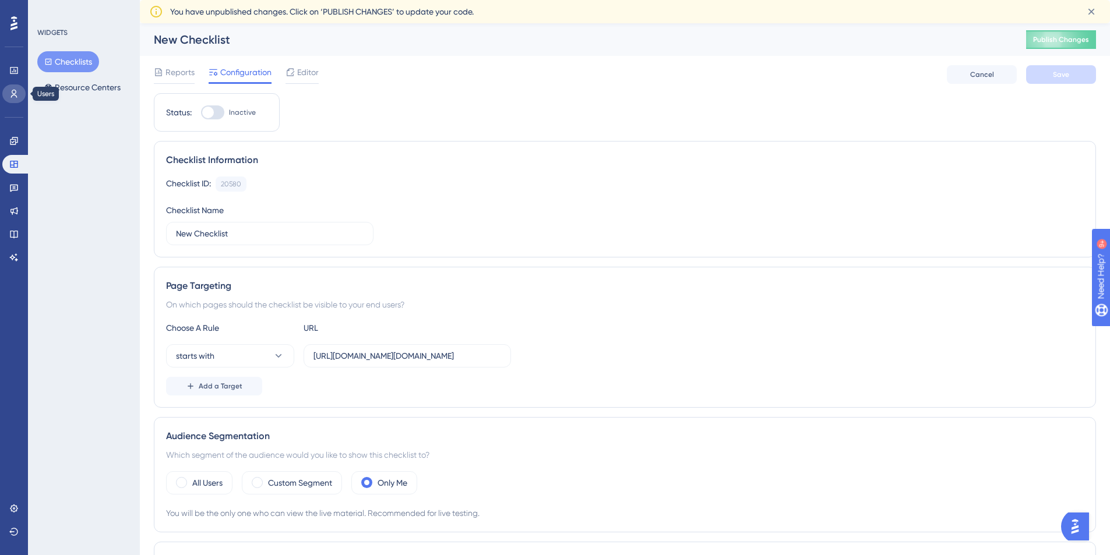
click at [20, 97] on link at bounding box center [13, 93] width 23 height 19
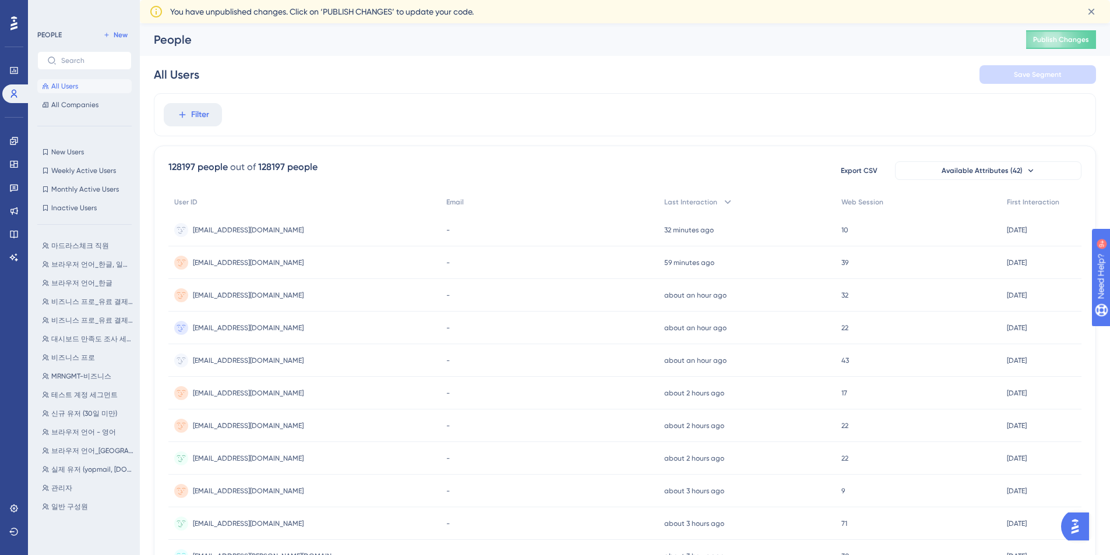
click at [9, 497] on div "Performance Users Engagement Widgets Feedback Product Updates Knowledge Base AI…" at bounding box center [14, 277] width 28 height 555
click at [9, 502] on link at bounding box center [13, 508] width 23 height 19
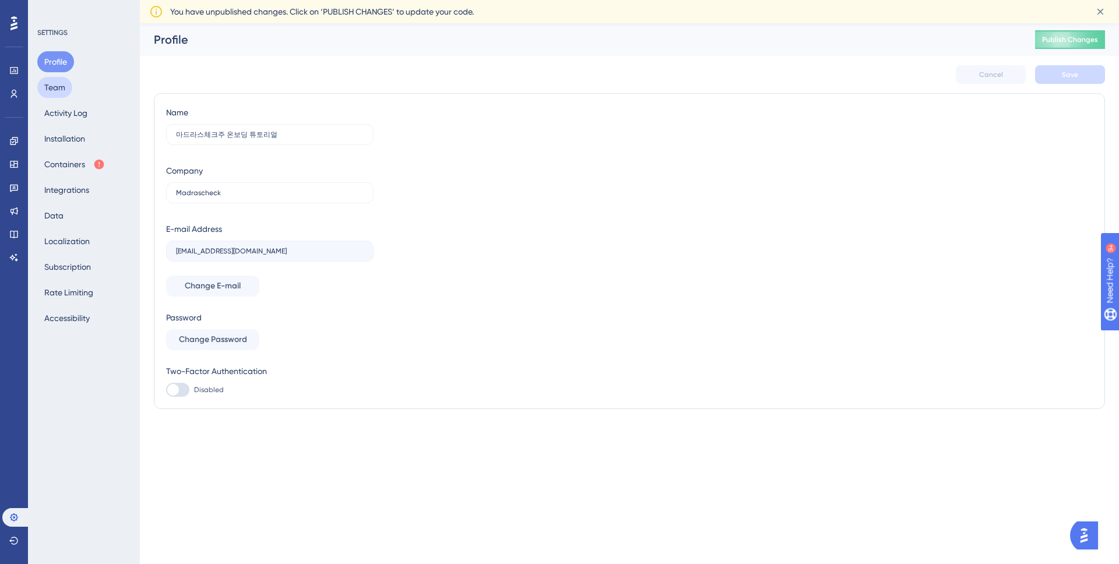
click at [61, 93] on button "Team" at bounding box center [54, 87] width 35 height 21
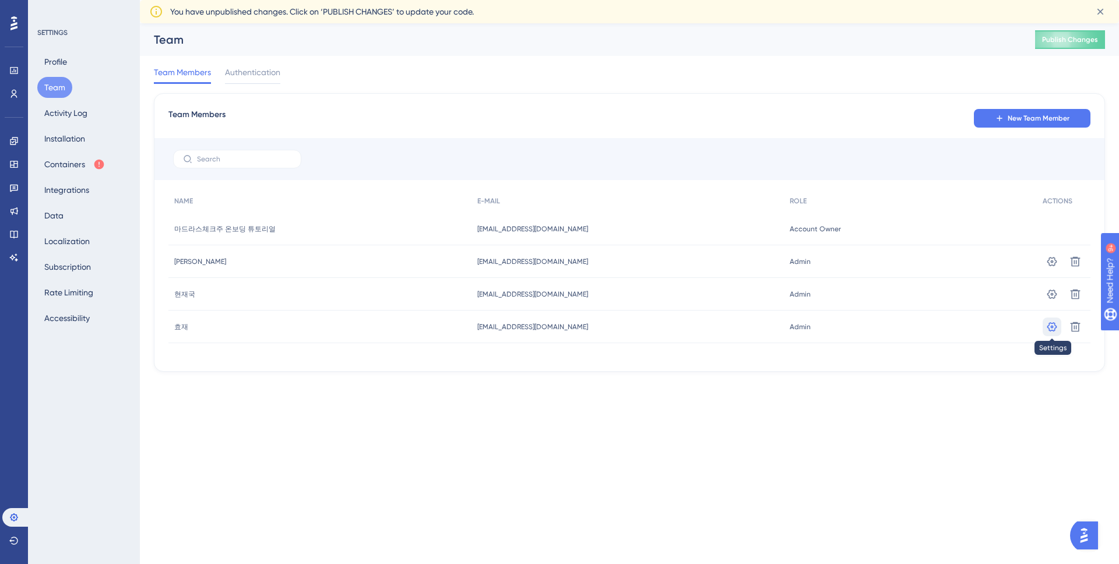
click at [1052, 330] on icon at bounding box center [1052, 326] width 10 height 9
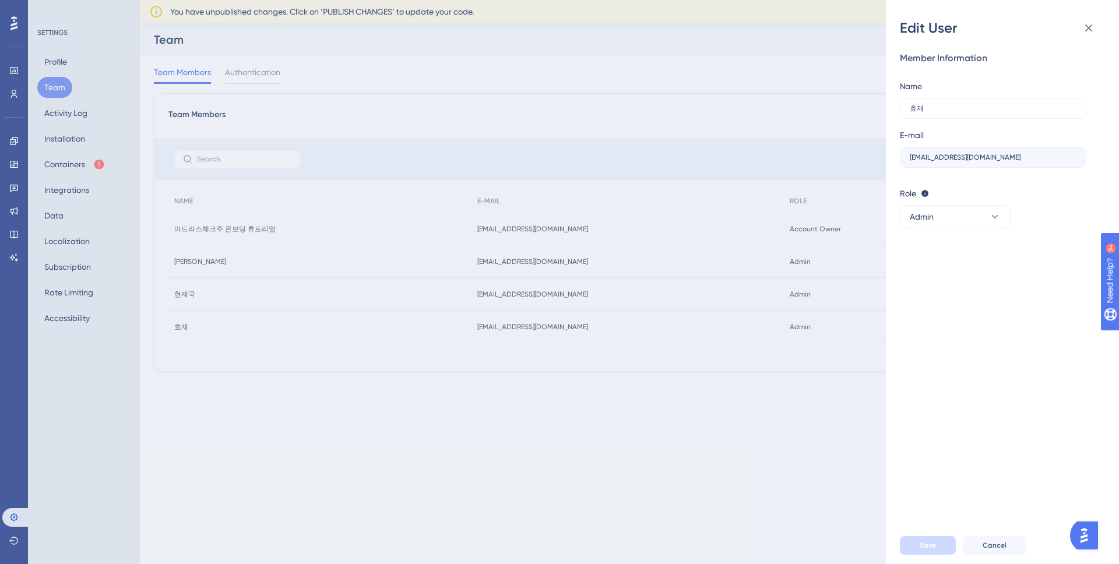
click at [801, 175] on div "Edit User Member Information Name 효재 E-mail hyo120@flow.team Role Editor: Creat…" at bounding box center [559, 282] width 1119 height 564
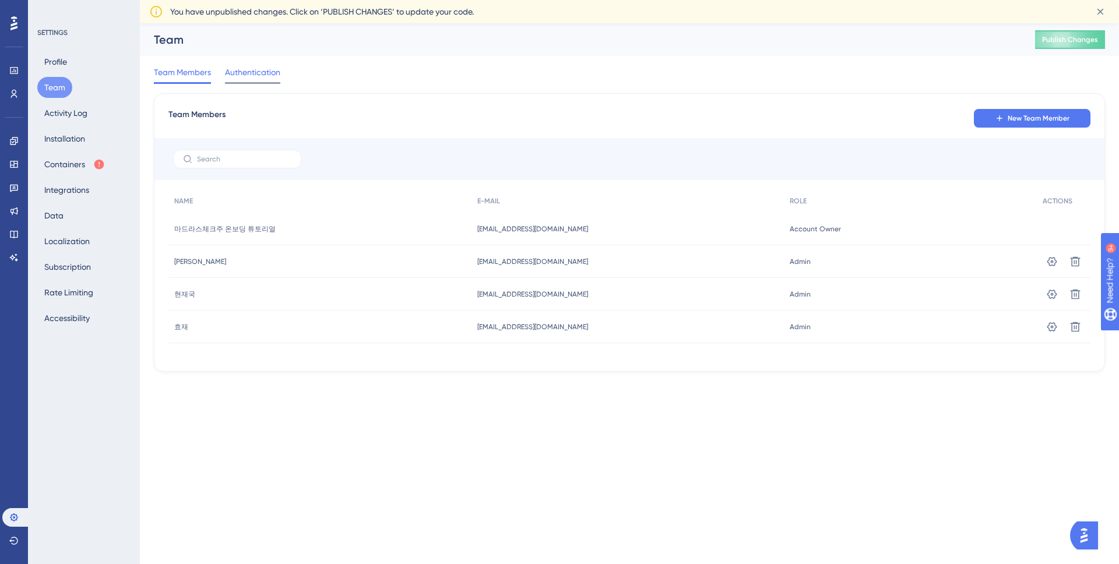
click at [261, 76] on span "Authentication" at bounding box center [252, 72] width 55 height 14
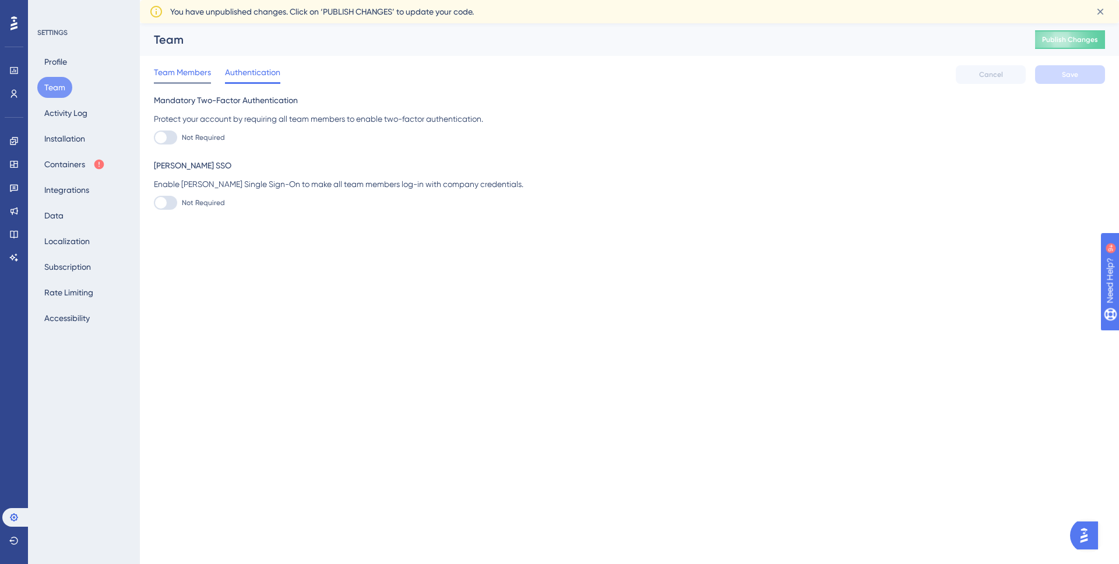
click at [184, 79] on span "Team Members" at bounding box center [182, 72] width 57 height 14
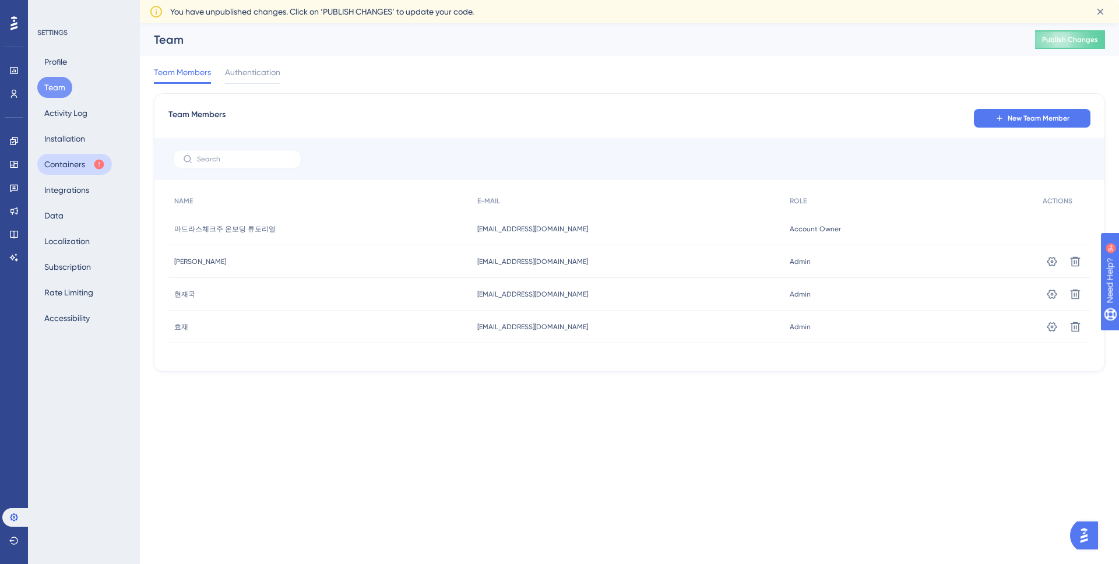
click at [76, 167] on button "Containers" at bounding box center [74, 164] width 75 height 21
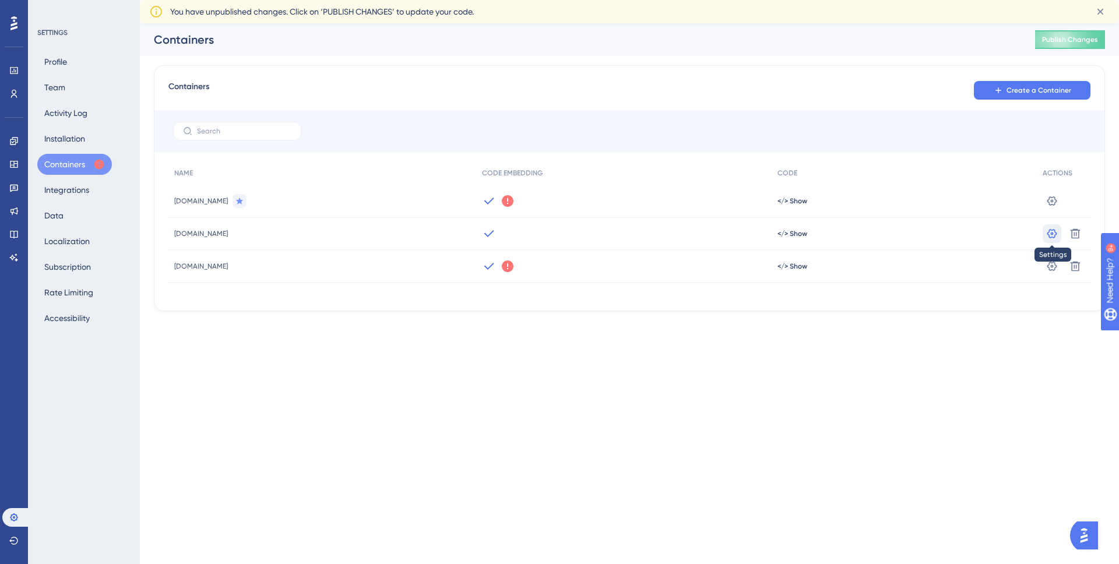
click at [1056, 231] on icon at bounding box center [1052, 234] width 12 height 12
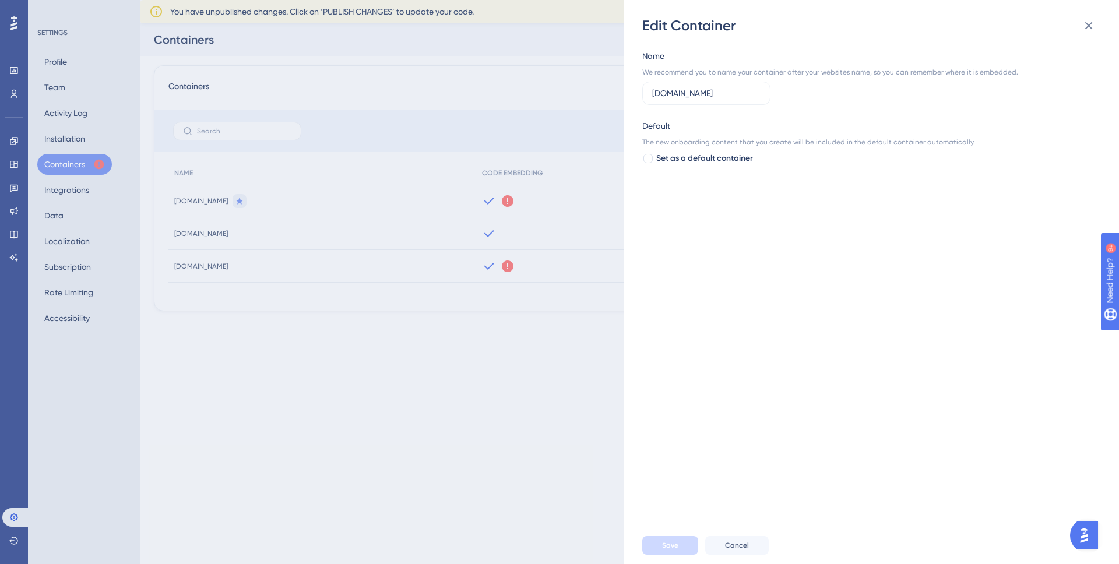
click at [544, 210] on div "Edit Container Name We recommend you to name your container after your websites…" at bounding box center [559, 282] width 1119 height 564
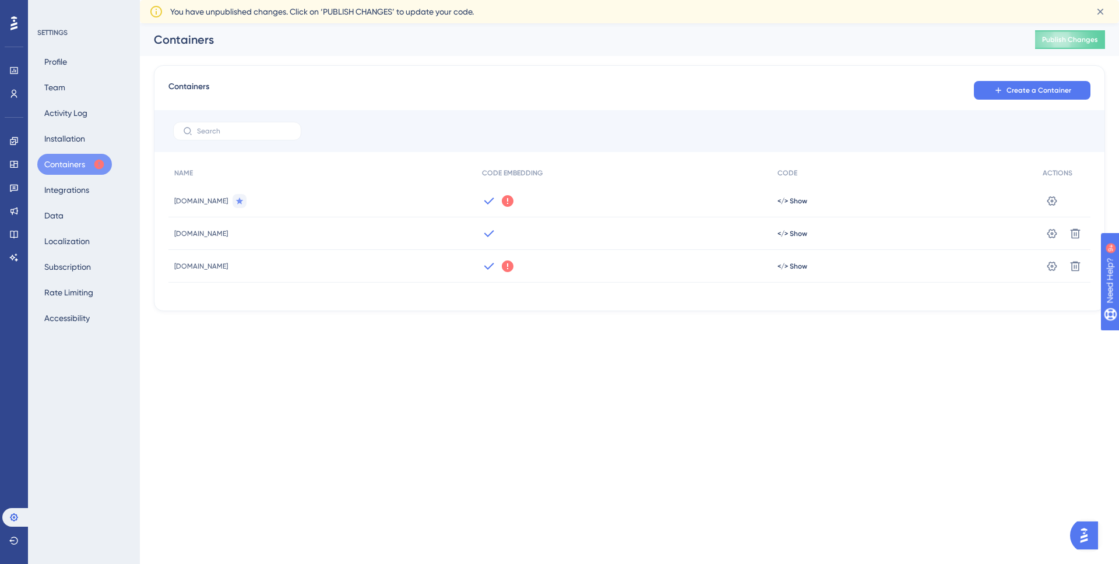
click at [85, 211] on div "Profile Team Activity Log Installation Containers Integrations Data Localizatio…" at bounding box center [84, 189] width 94 height 277
click at [80, 199] on button "Integrations" at bounding box center [66, 189] width 59 height 21
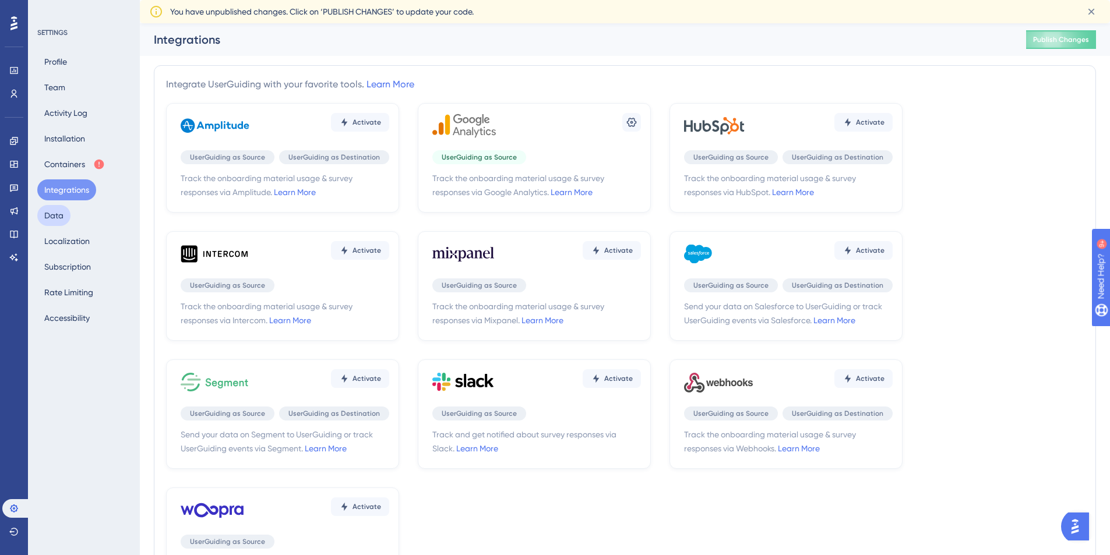
click at [51, 218] on button "Data" at bounding box center [53, 215] width 33 height 21
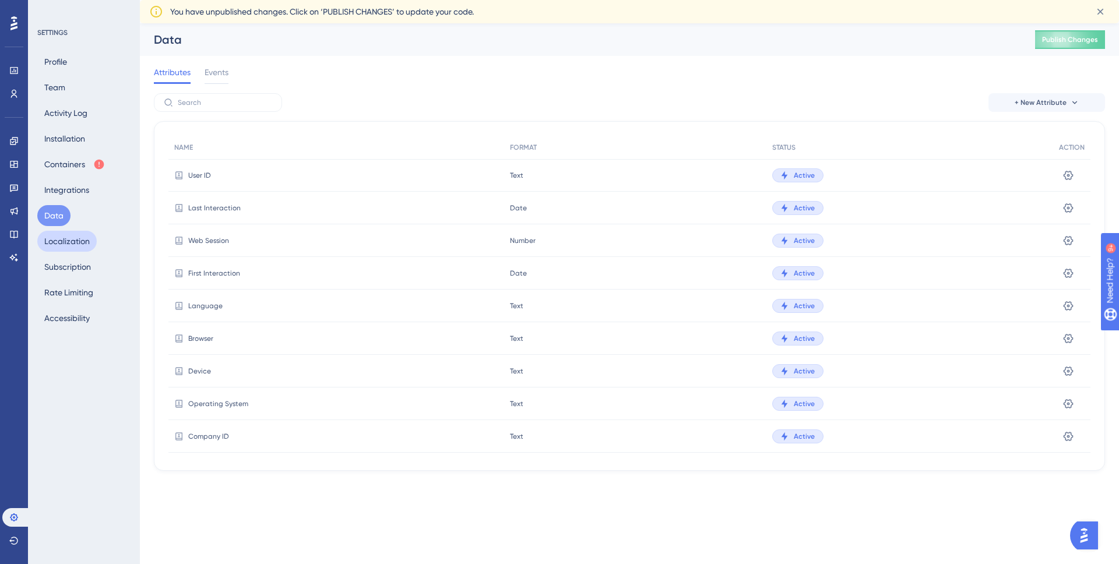
click at [65, 246] on button "Localization" at bounding box center [66, 241] width 59 height 21
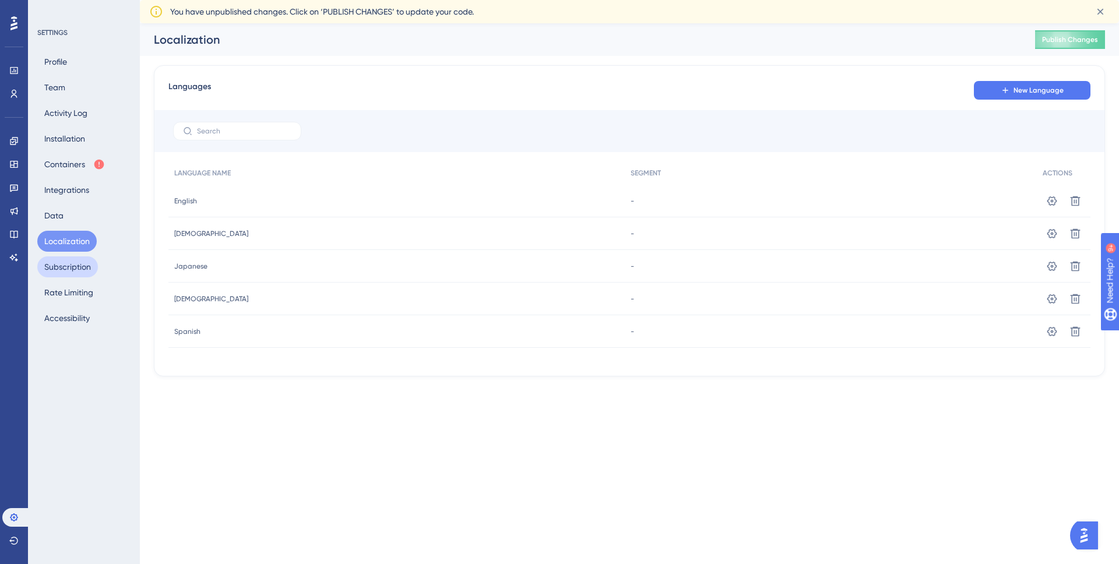
click at [69, 271] on button "Subscription" at bounding box center [67, 266] width 61 height 21
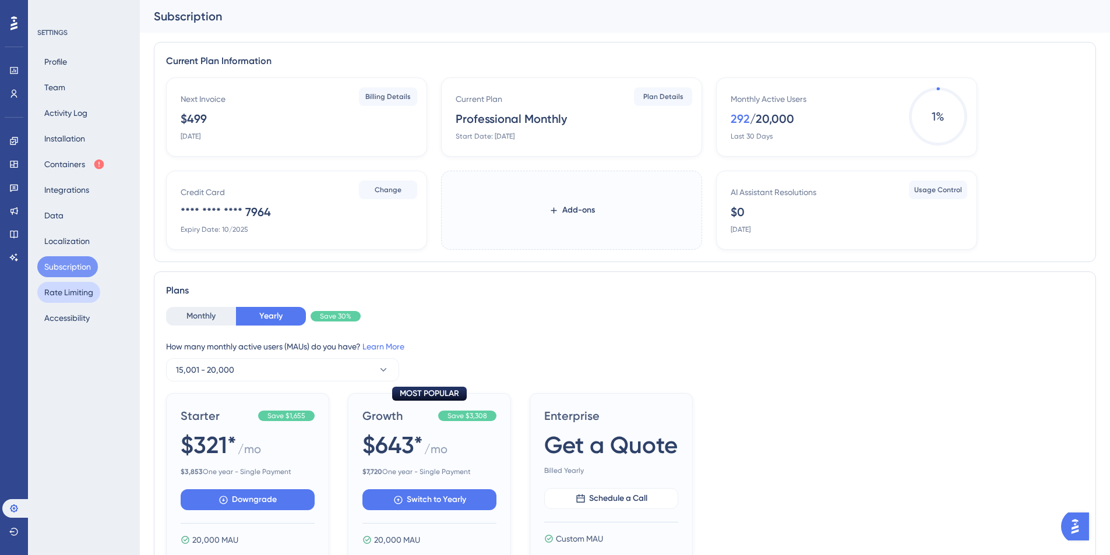
click at [82, 292] on button "Rate Limiting" at bounding box center [68, 292] width 63 height 21
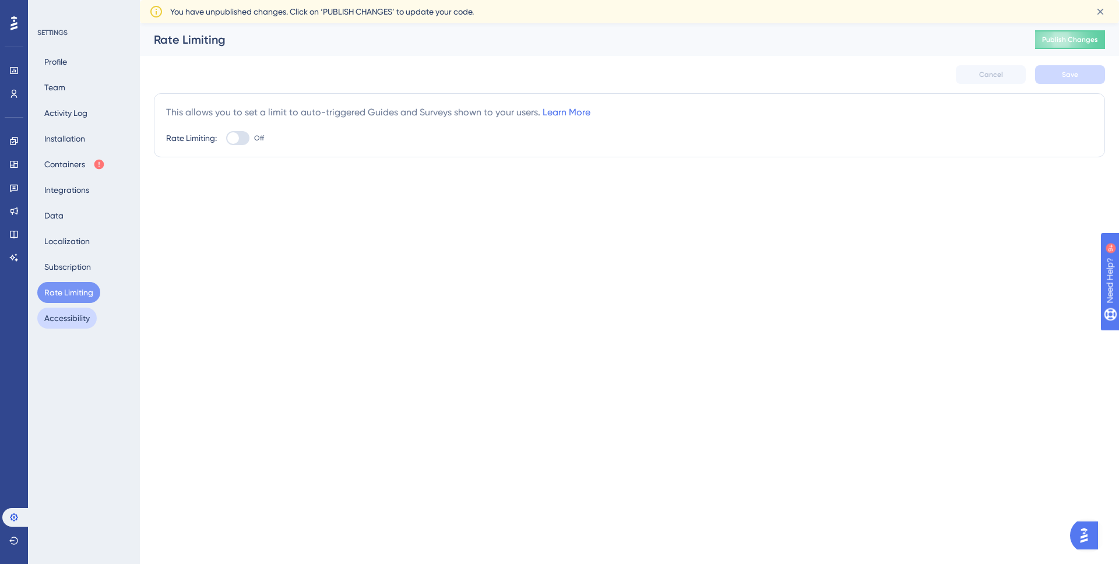
click at [72, 316] on button "Accessibility" at bounding box center [66, 318] width 59 height 21
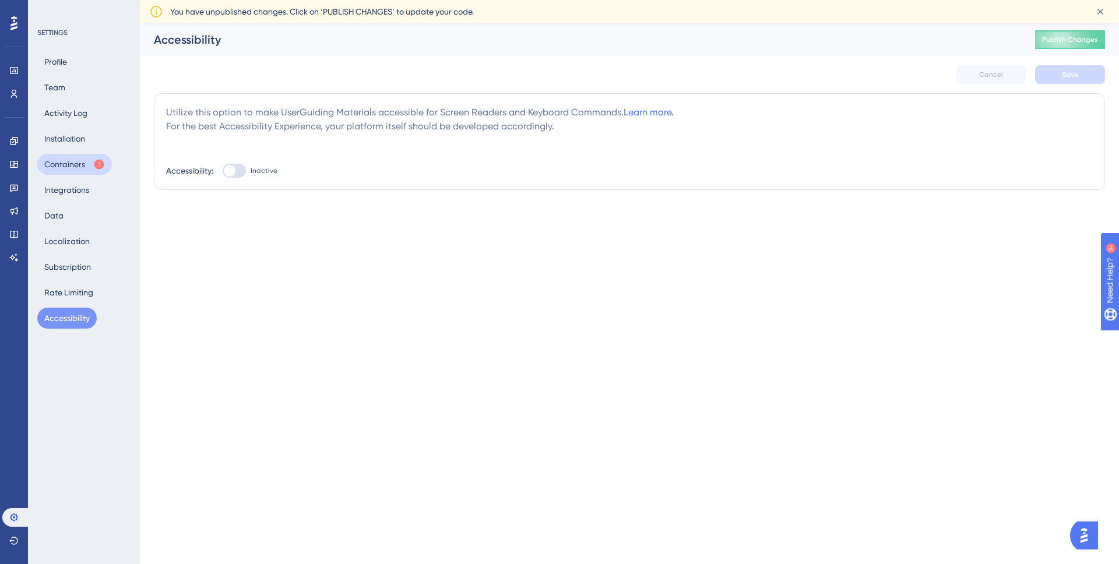
click at [64, 160] on button "Containers" at bounding box center [74, 164] width 75 height 21
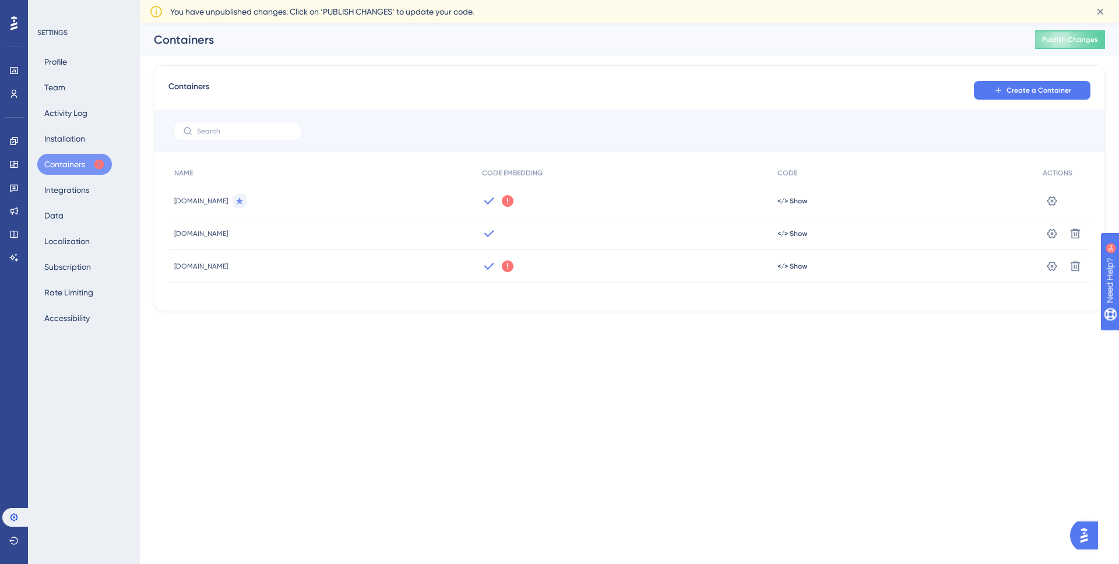
click at [67, 124] on div "Profile Team Activity Log Installation Containers Integrations Data Localizatio…" at bounding box center [84, 189] width 94 height 277
click at [67, 140] on button "Installation" at bounding box center [64, 138] width 55 height 21
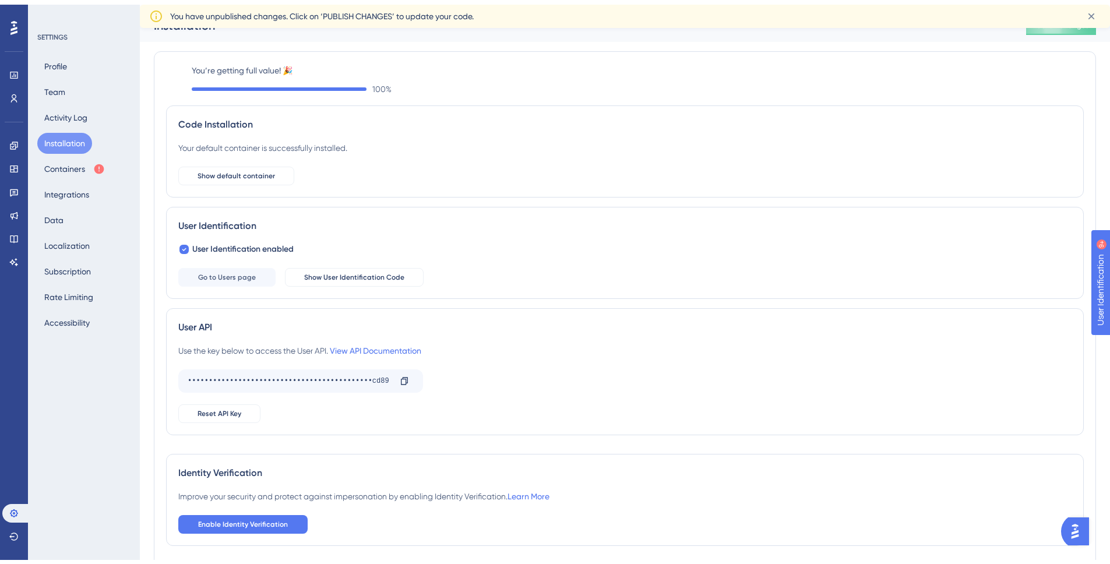
scroll to position [50, 0]
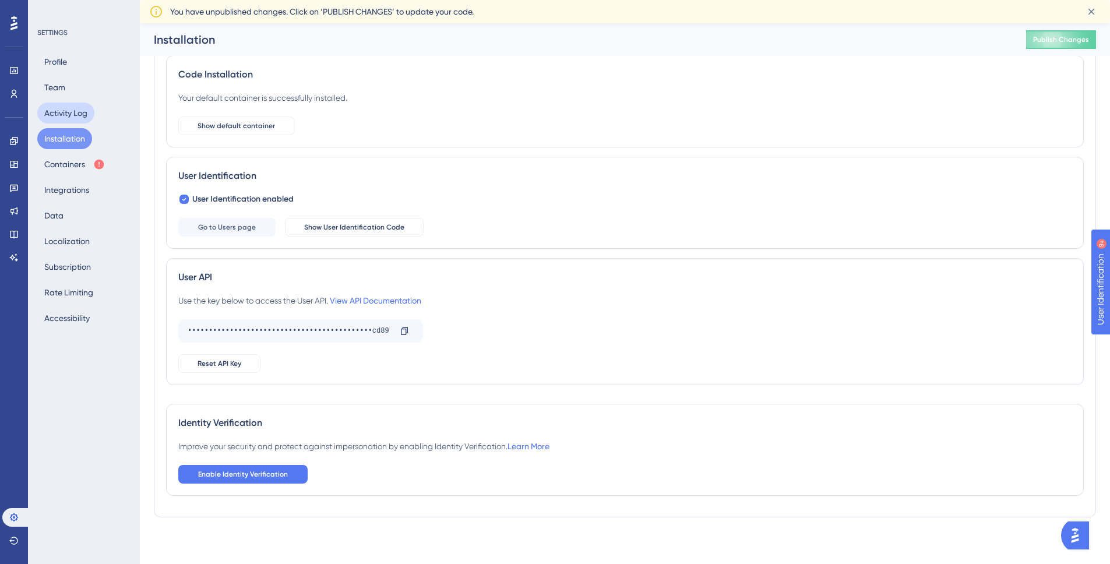
click at [79, 122] on button "Activity Log" at bounding box center [65, 113] width 57 height 21
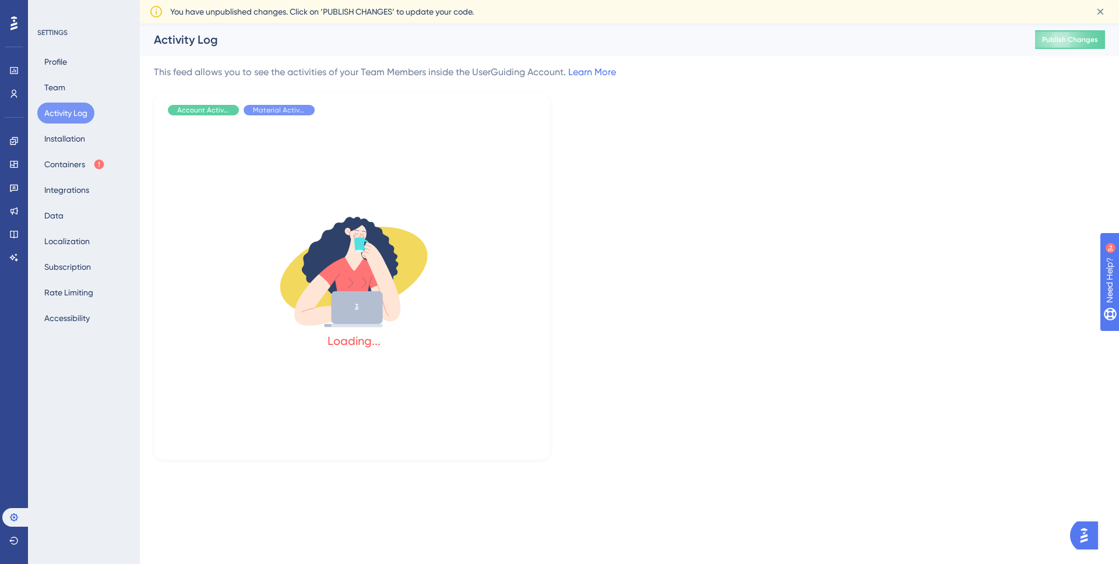
click at [62, 105] on button "Activity Log" at bounding box center [65, 113] width 57 height 21
click at [62, 94] on button "Team" at bounding box center [54, 87] width 35 height 21
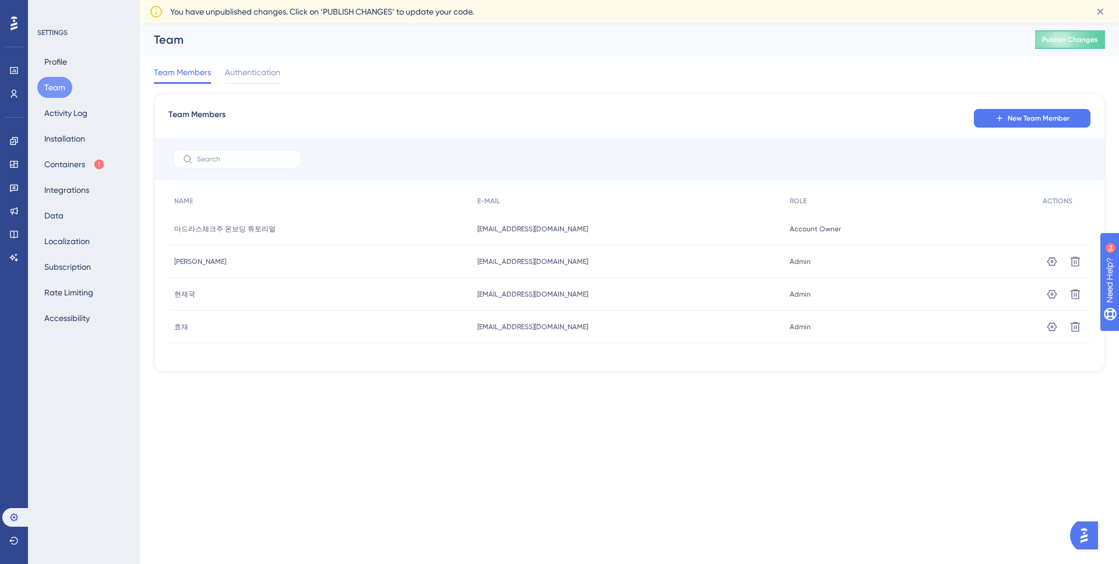
click at [77, 57] on div "Profile Team Activity Log Installation Containers Integrations Data Localizatio…" at bounding box center [84, 189] width 94 height 277
click at [70, 52] on div "Profile Team Activity Log Installation Containers Integrations Data Localizatio…" at bounding box center [84, 189] width 94 height 277
click at [53, 70] on button "Profile" at bounding box center [55, 61] width 37 height 21
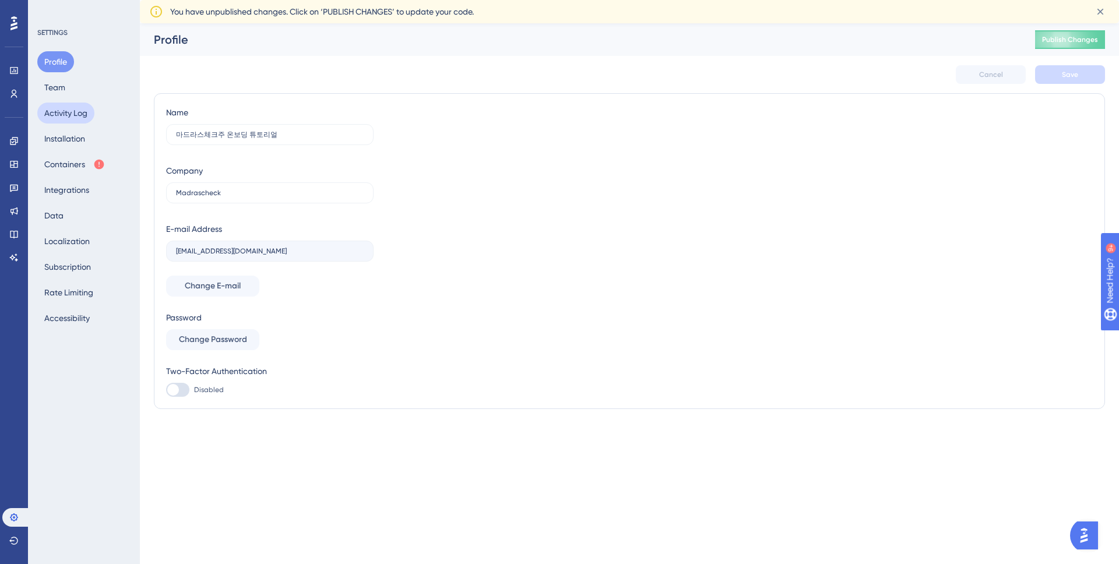
click at [64, 104] on button "Activity Log" at bounding box center [65, 113] width 57 height 21
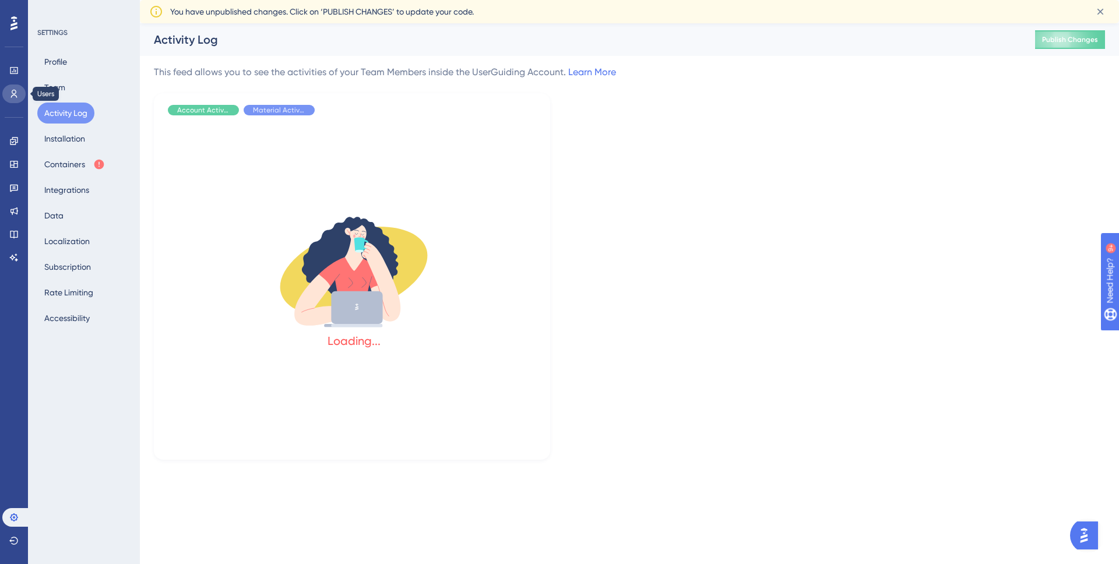
click at [22, 96] on link at bounding box center [13, 93] width 23 height 19
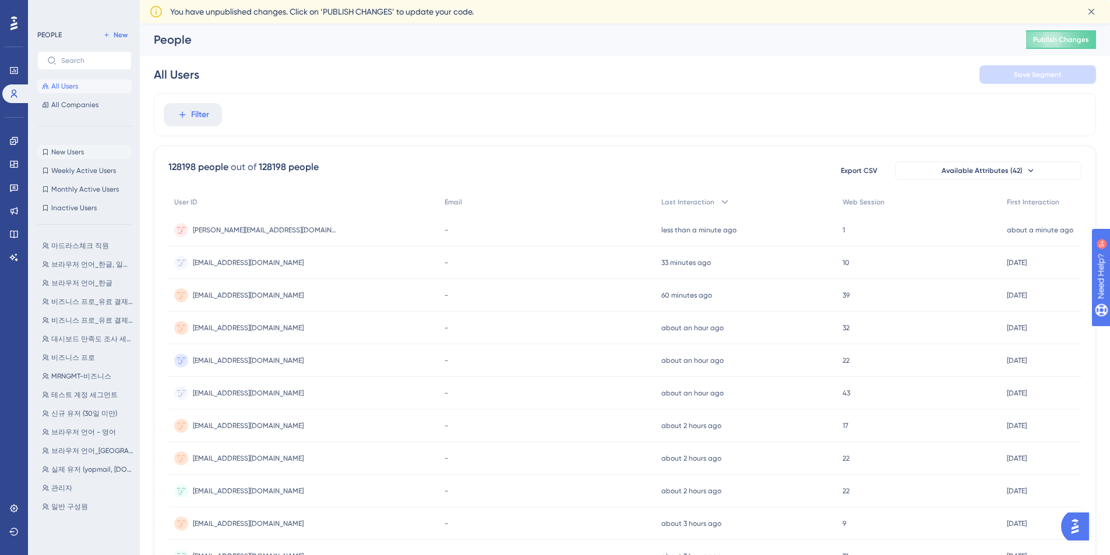
click at [75, 153] on span "New Users" at bounding box center [67, 151] width 33 height 9
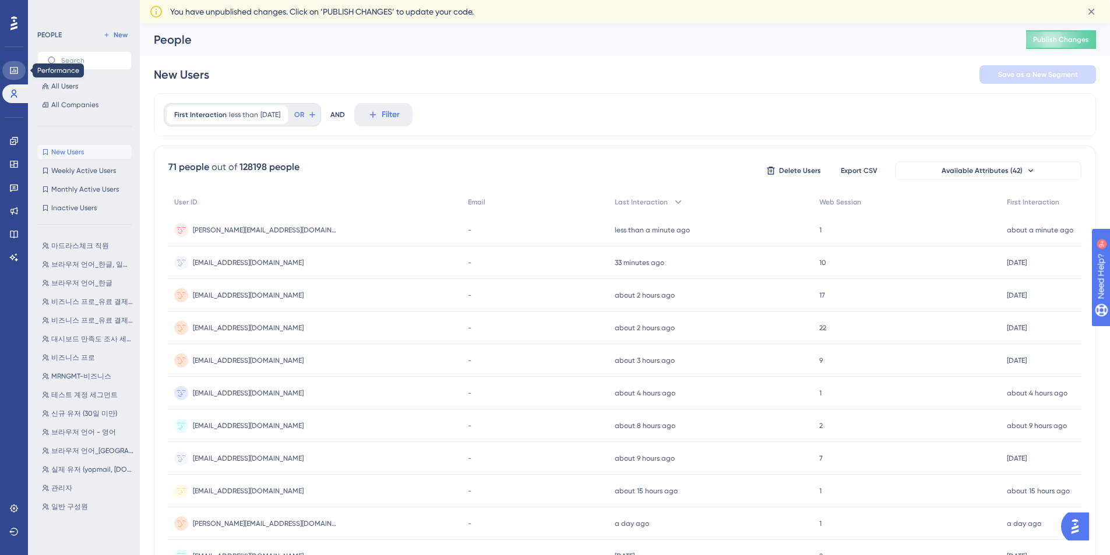
click at [10, 67] on icon at bounding box center [14, 70] width 8 height 7
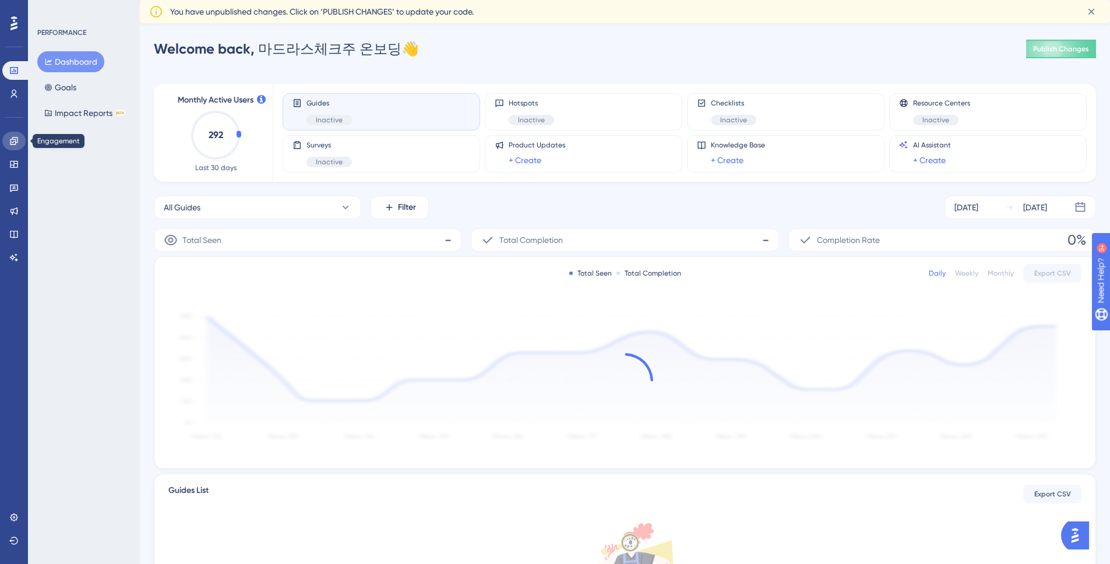
click at [13, 140] on icon at bounding box center [13, 140] width 9 height 9
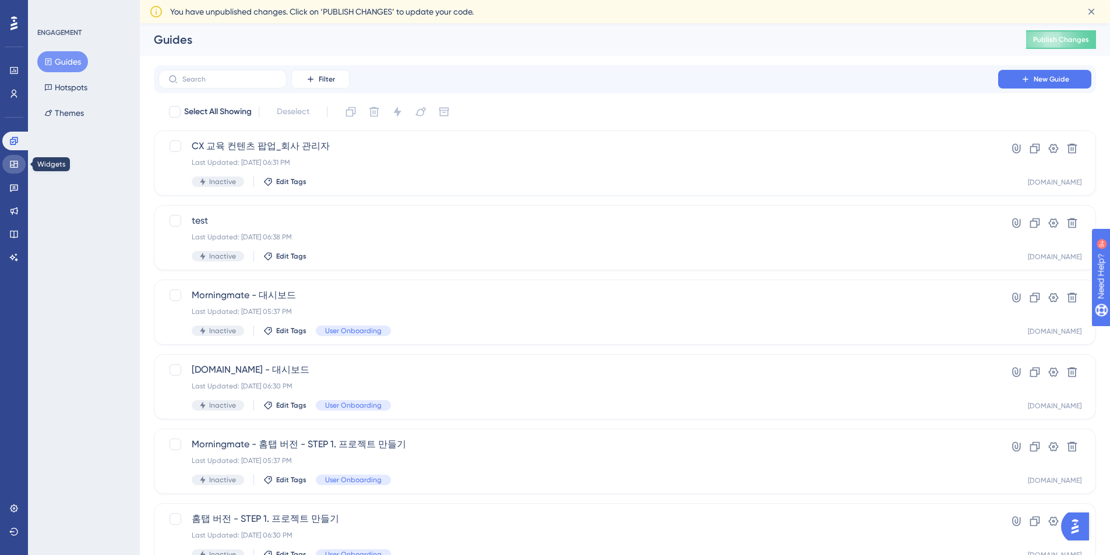
click at [22, 167] on link at bounding box center [13, 164] width 23 height 19
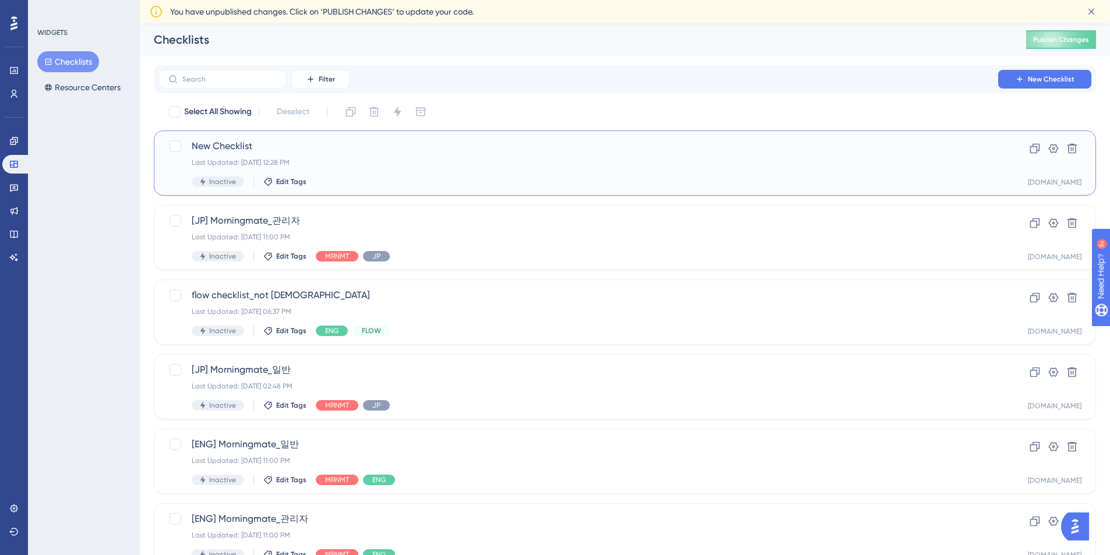
click at [313, 170] on div "New Checklist Last Updated: Oct 13 2025, 12:28 PM Inactive Edit Tags" at bounding box center [578, 163] width 773 height 48
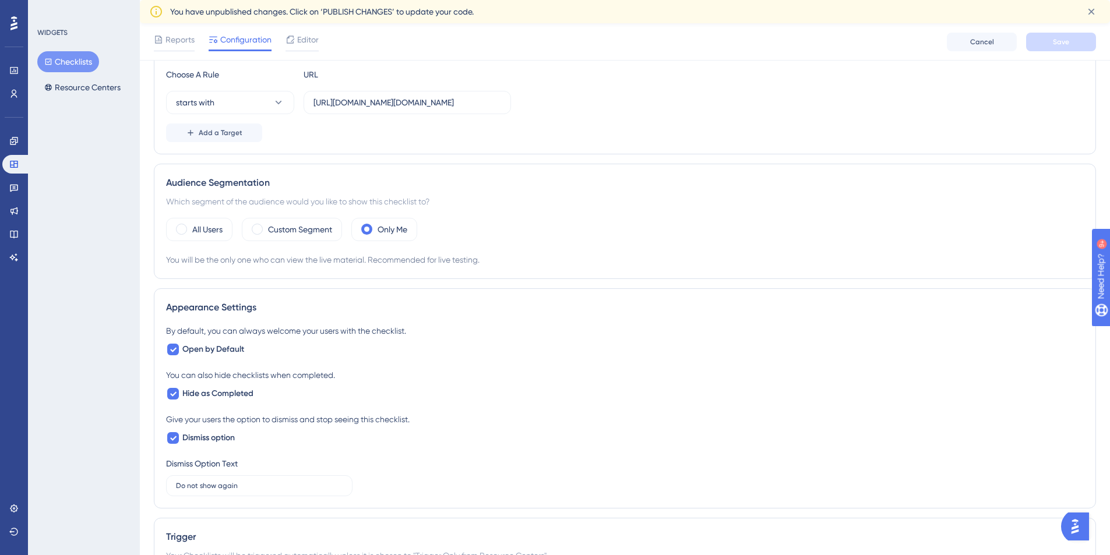
scroll to position [262, 0]
